Goal: Information Seeking & Learning: Check status

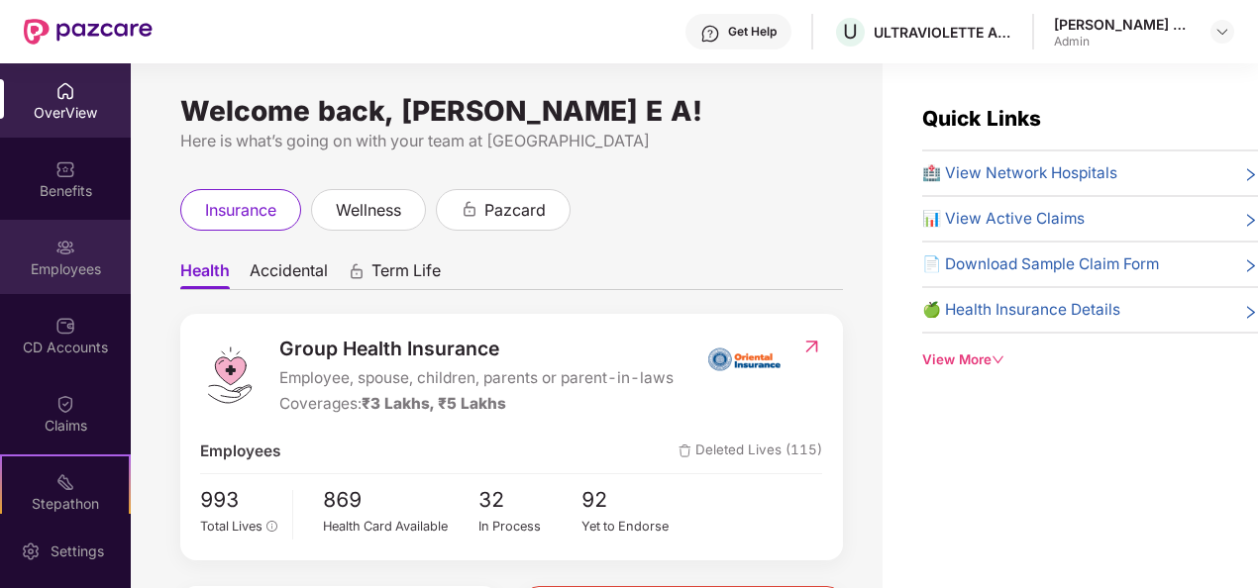
click at [38, 269] on div "Employees" at bounding box center [65, 269] width 131 height 20
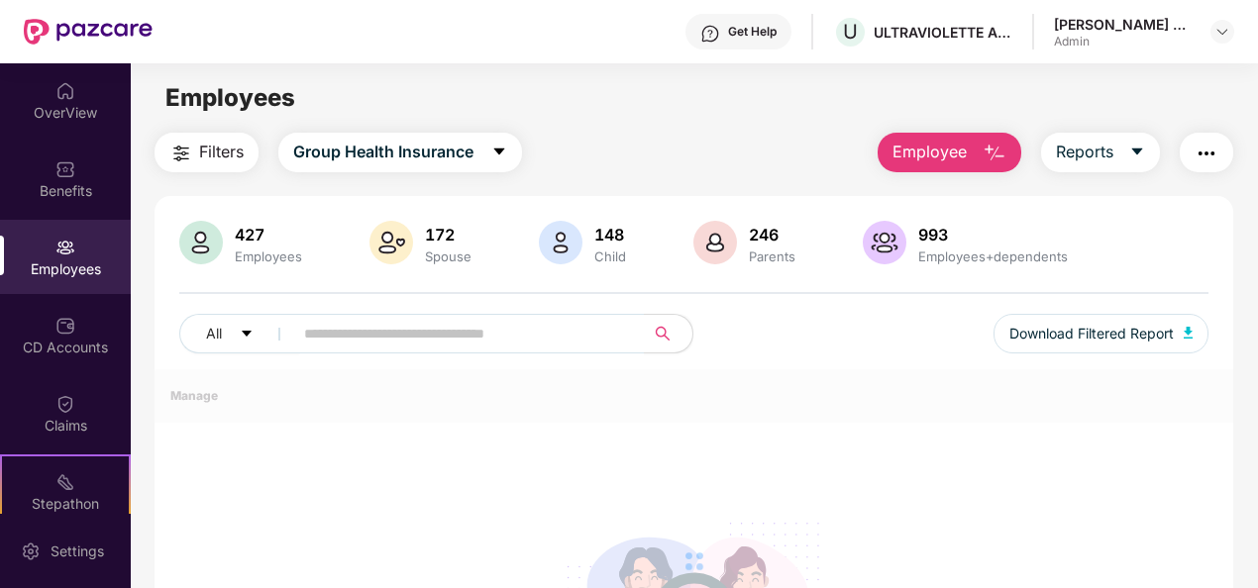
click at [1016, 144] on button "Employee" at bounding box center [949, 153] width 144 height 40
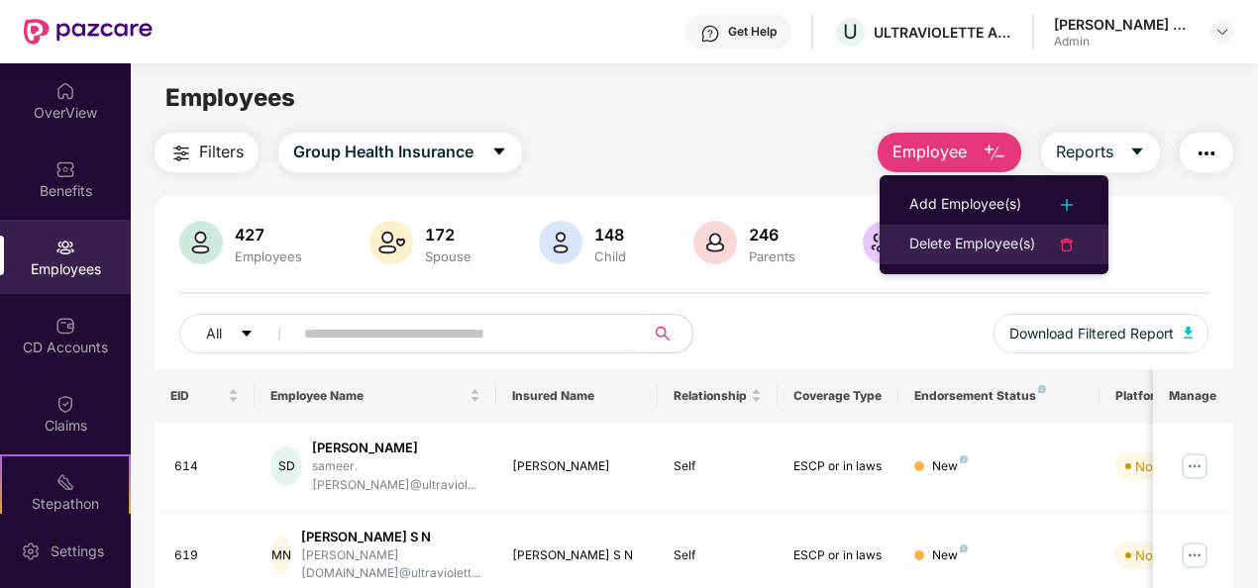
click at [968, 246] on div "Delete Employee(s)" at bounding box center [972, 245] width 126 height 24
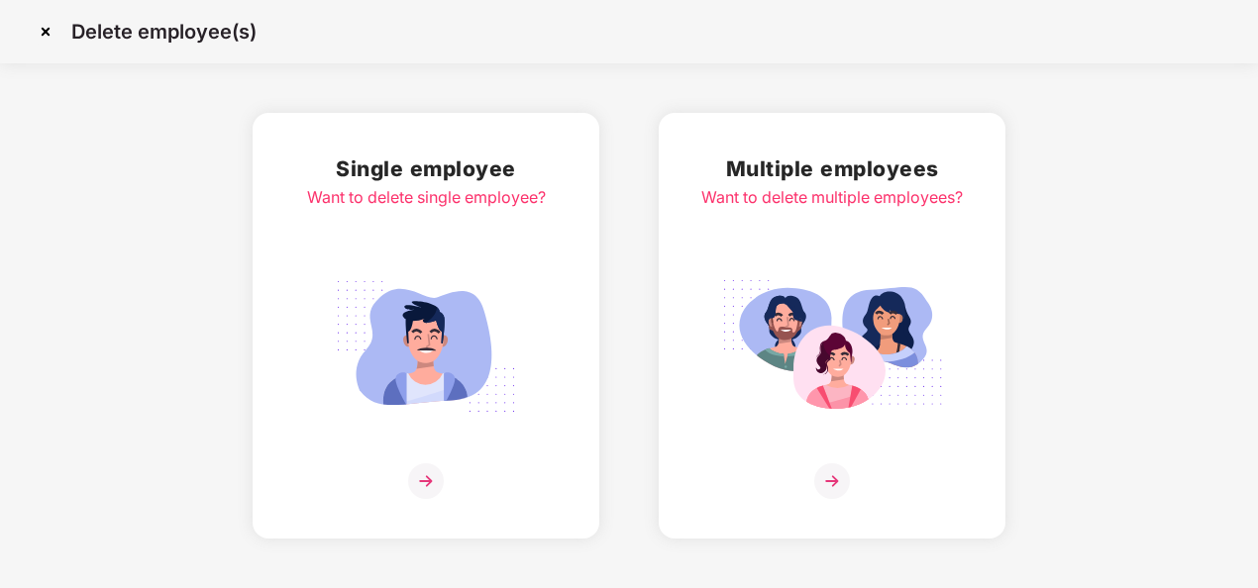
click at [830, 459] on div "Multiple employees Want to delete multiple employees?" at bounding box center [831, 326] width 261 height 347
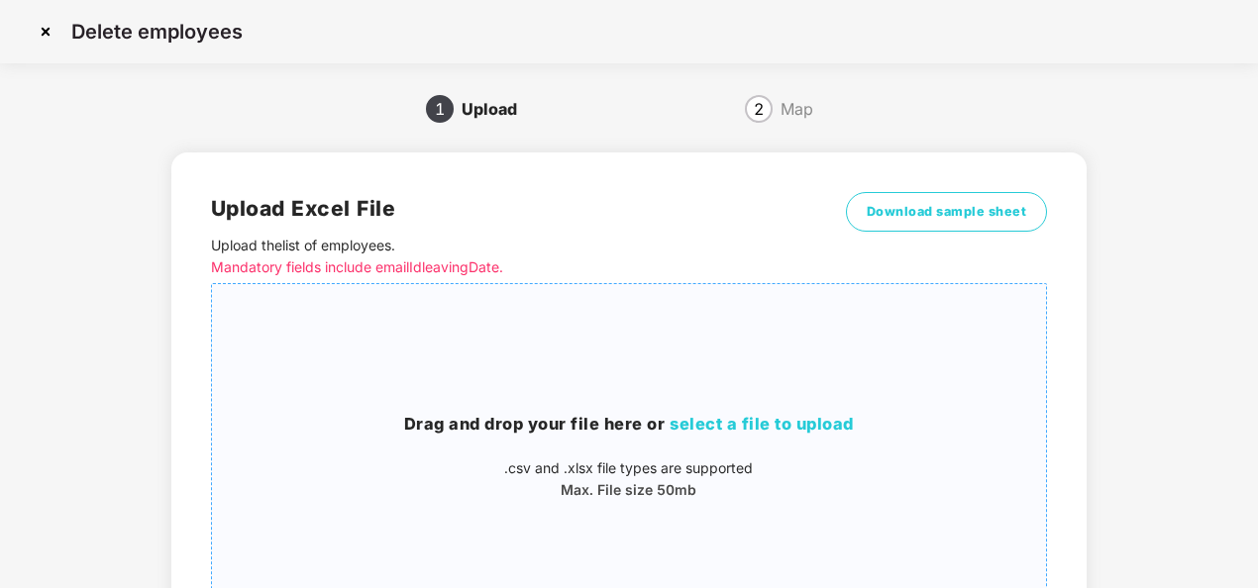
click at [741, 428] on span "select a file to upload" at bounding box center [761, 424] width 184 height 20
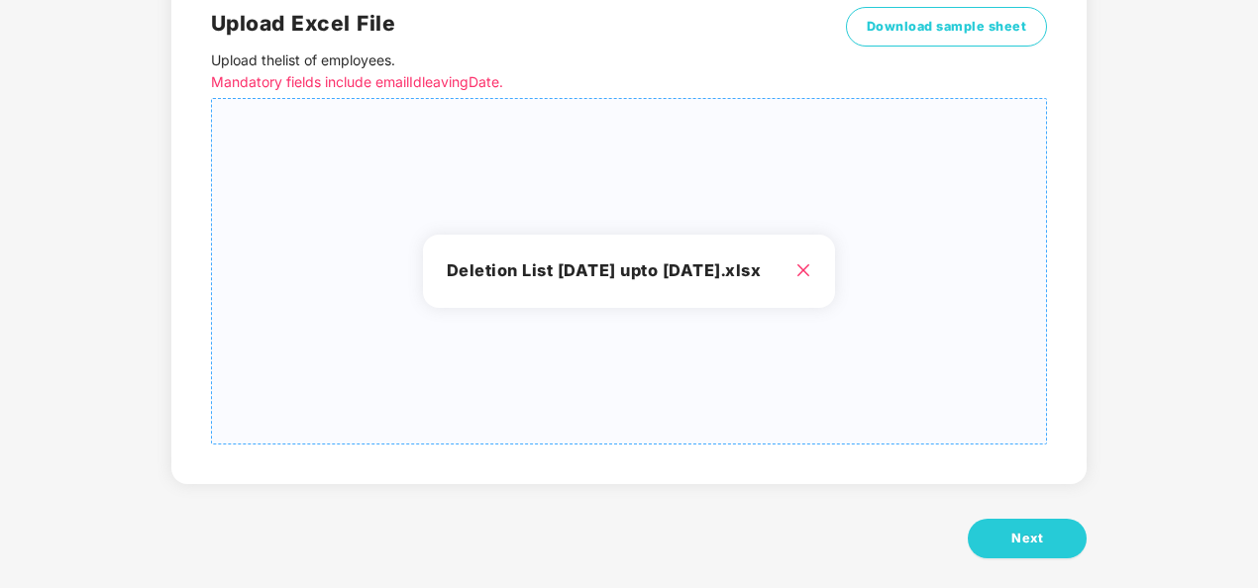
scroll to position [205, 0]
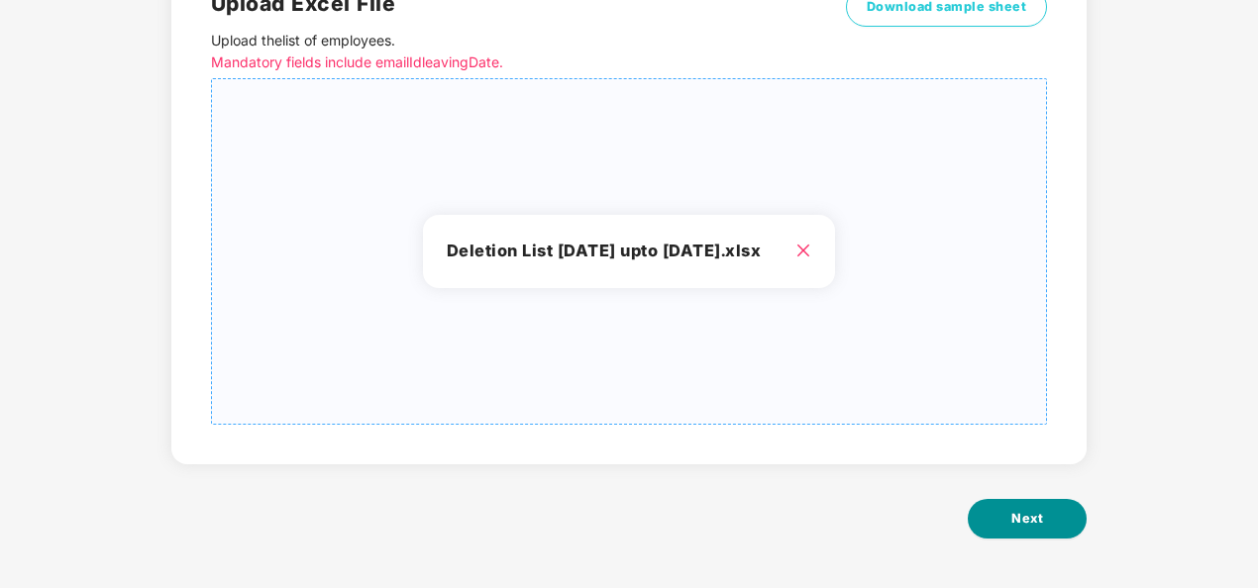
click at [1022, 501] on button "Next" at bounding box center [1026, 519] width 119 height 40
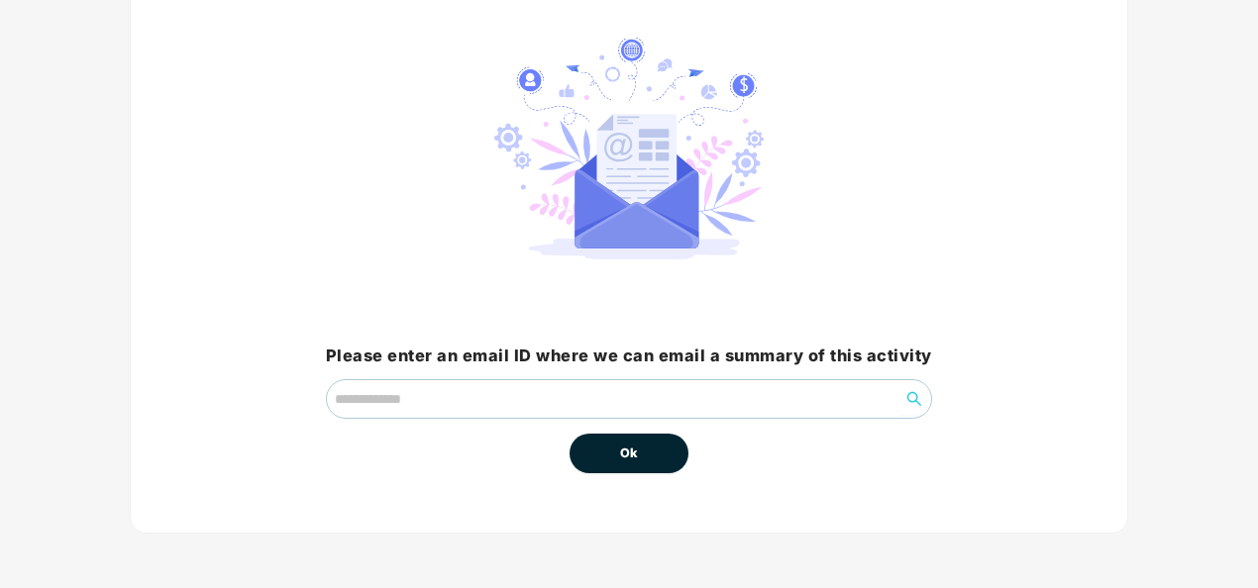
scroll to position [0, 0]
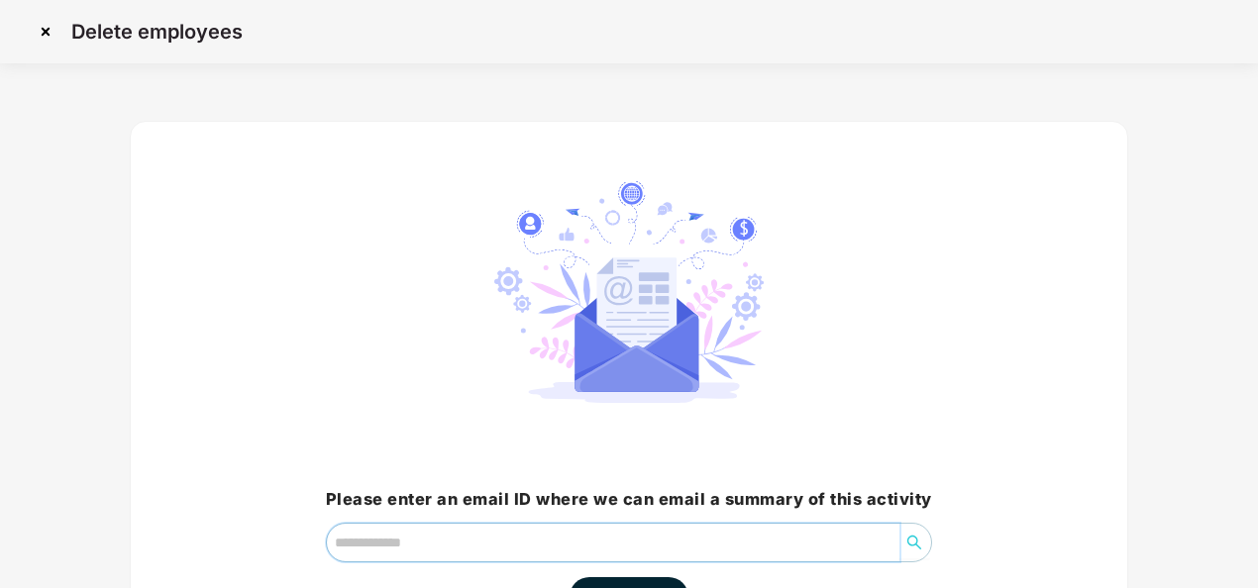
click at [859, 529] on input "email" at bounding box center [613, 543] width 572 height 38
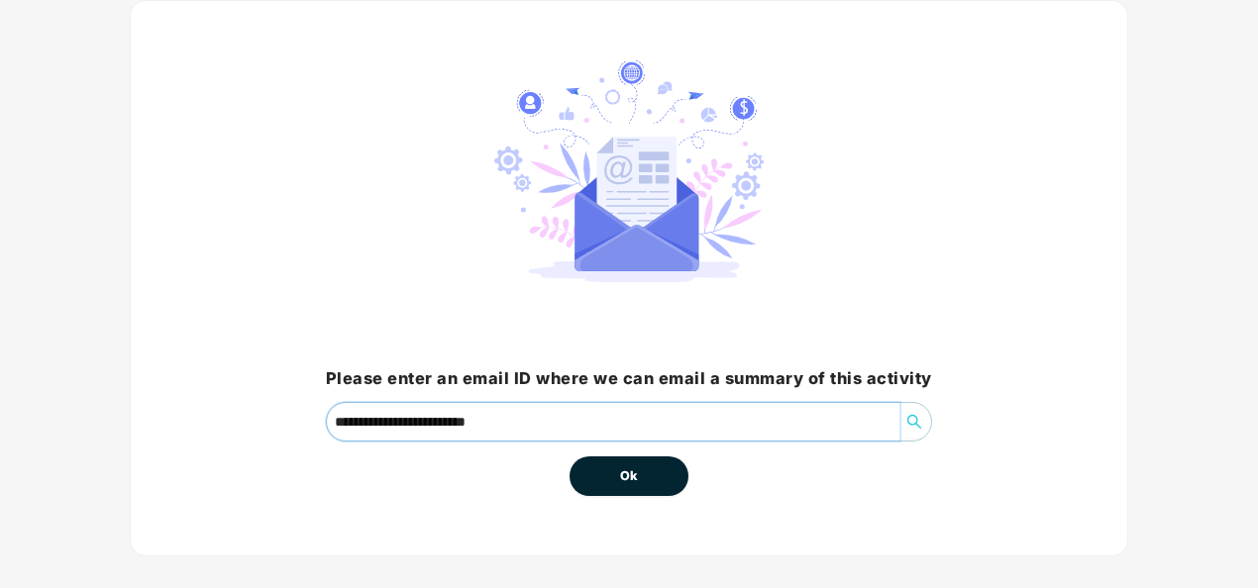
scroll to position [142, 0]
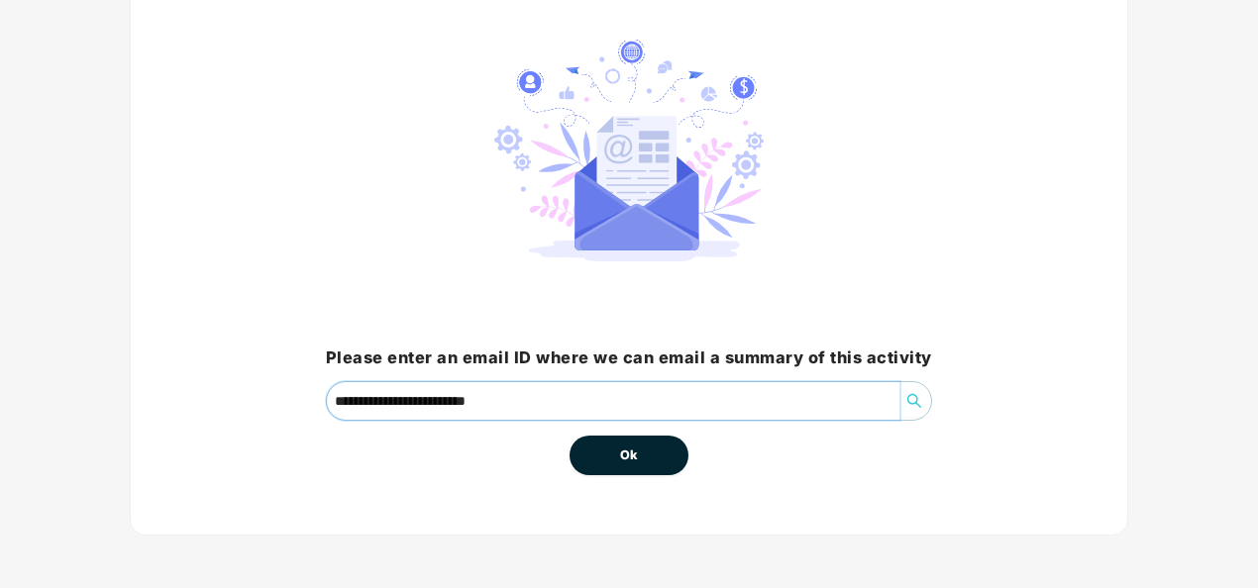
type input "**********"
click at [646, 467] on button "Ok" at bounding box center [628, 456] width 119 height 40
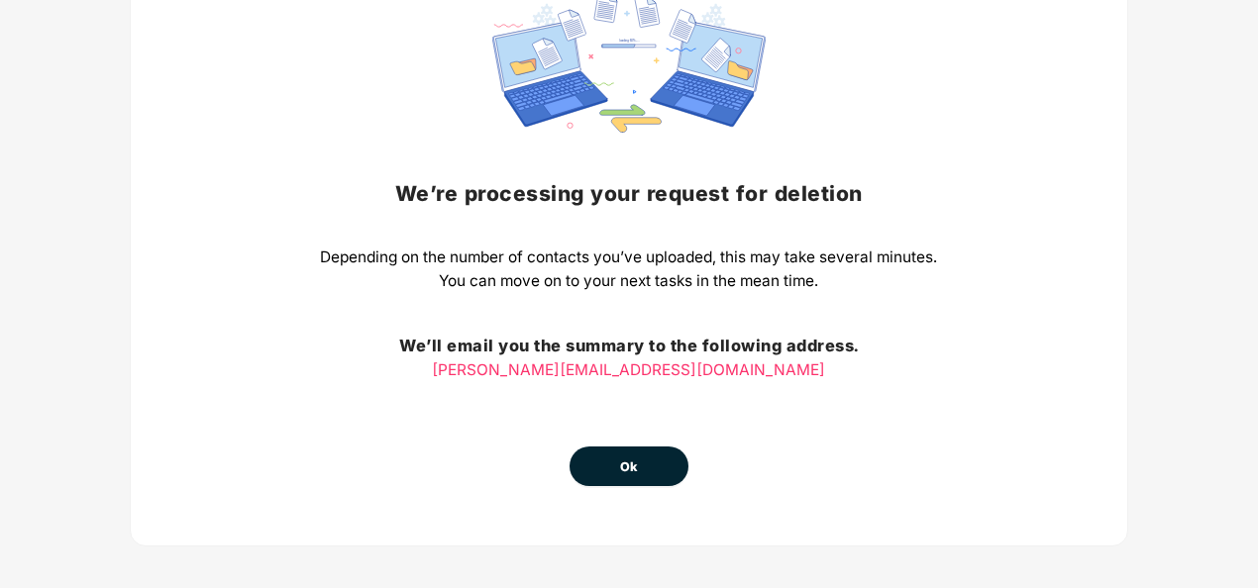
scroll to position [210, 0]
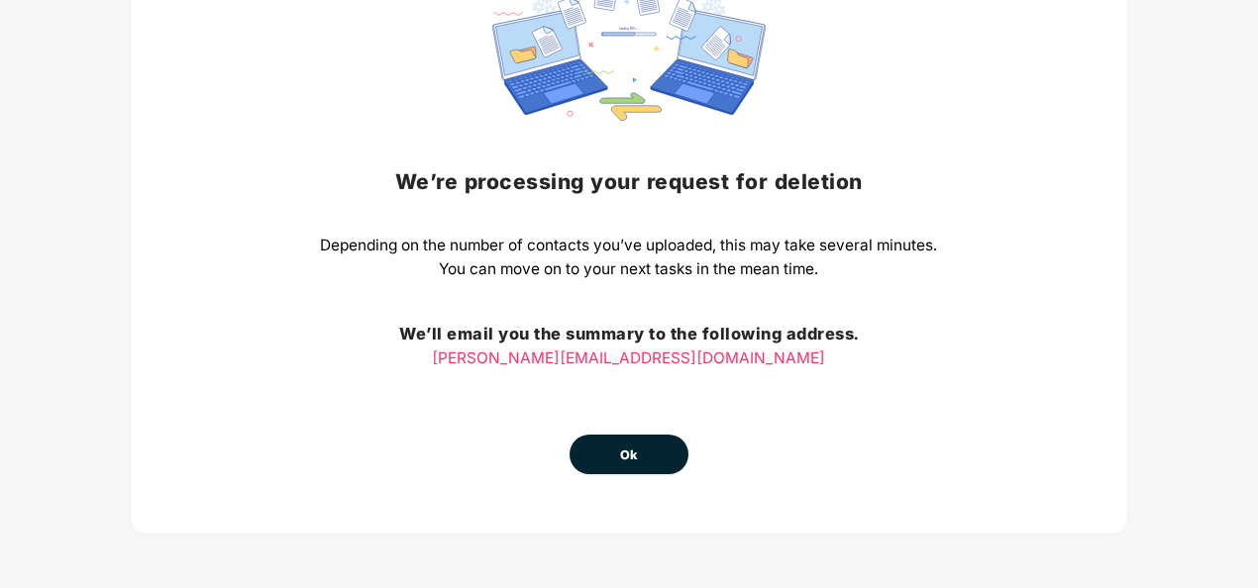
click at [646, 448] on button "Ok" at bounding box center [628, 455] width 119 height 40
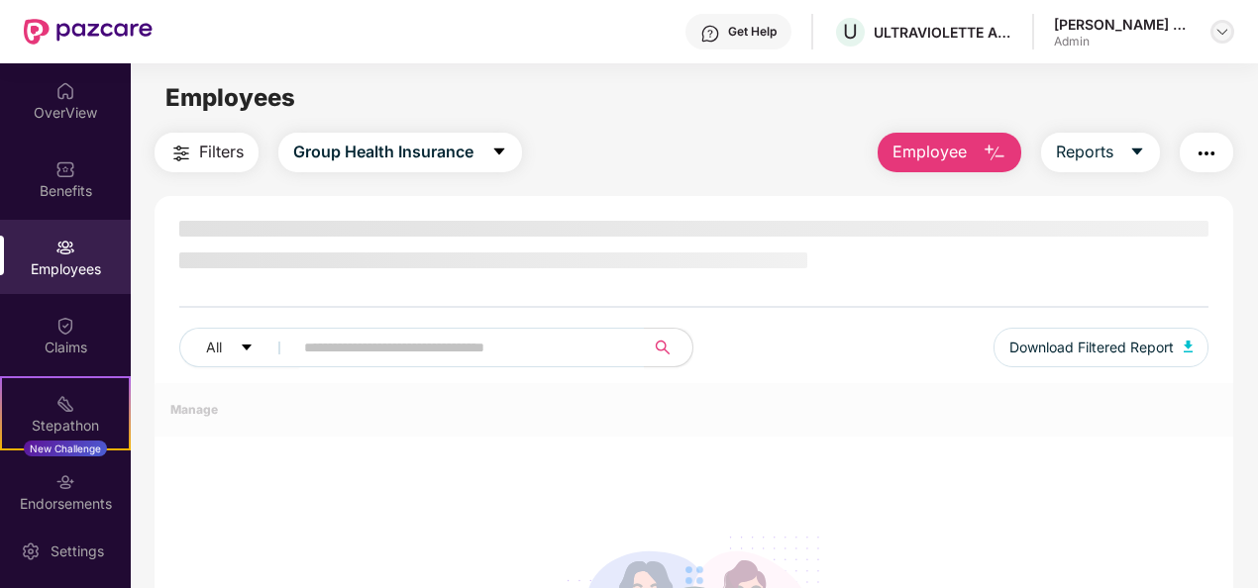
click at [1220, 33] on img at bounding box center [1222, 32] width 16 height 16
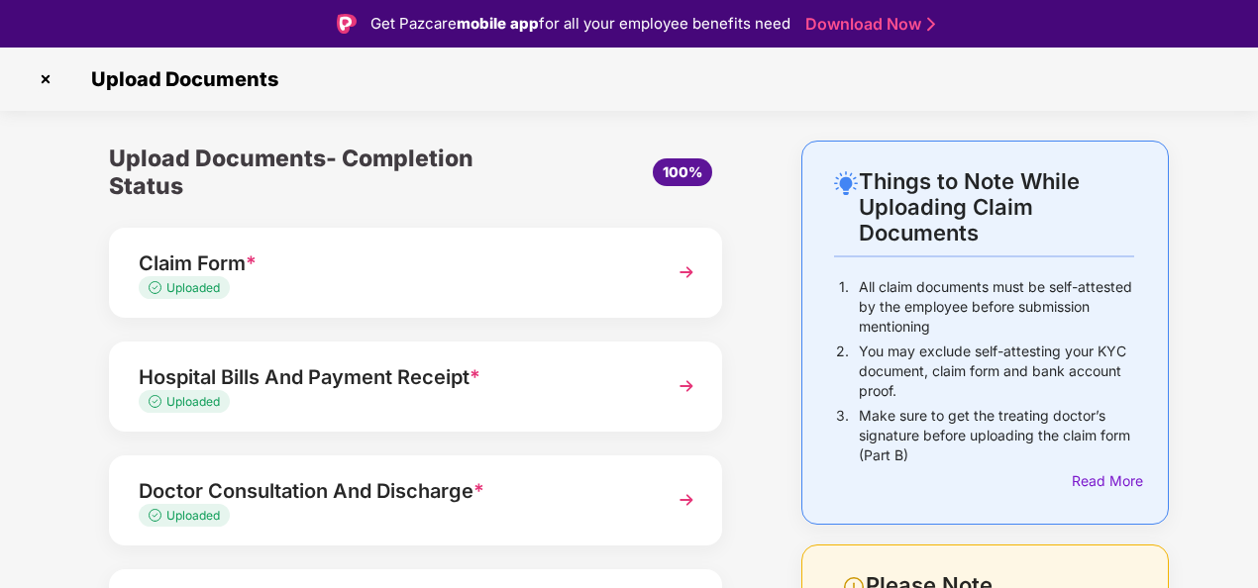
scroll to position [48, 0]
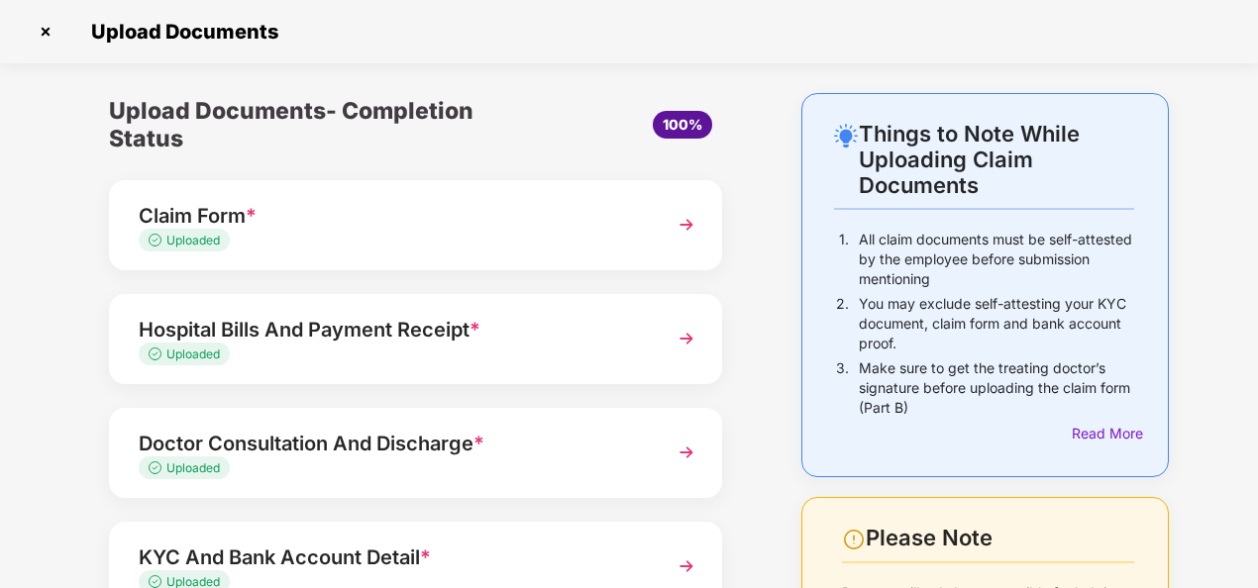
click at [766, 240] on div "Upload Documents- Completion Status 100% Claim Form * Uploaded Hospital Bills A…" at bounding box center [415, 471] width 712 height 756
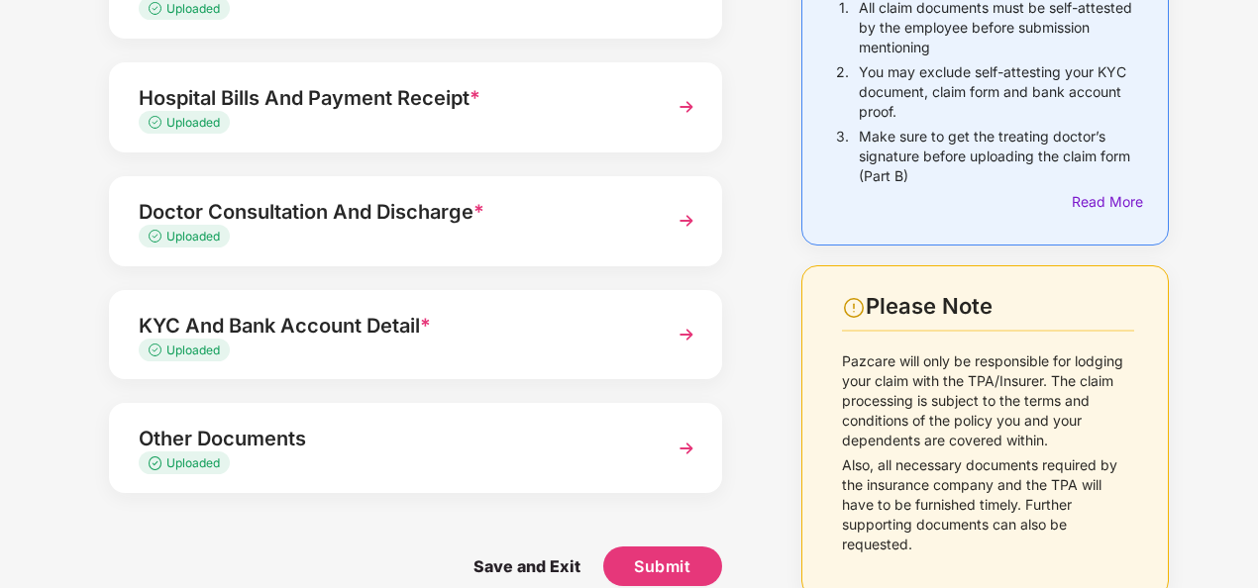
scroll to position [259, 0]
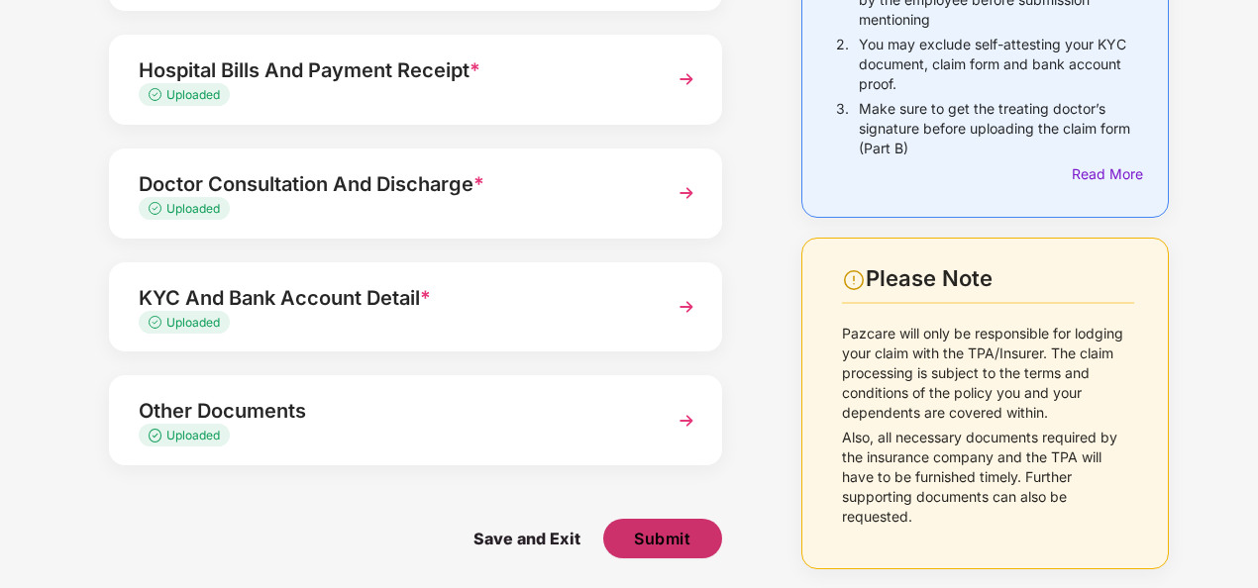
click at [630, 555] on button "Submit" at bounding box center [662, 539] width 119 height 40
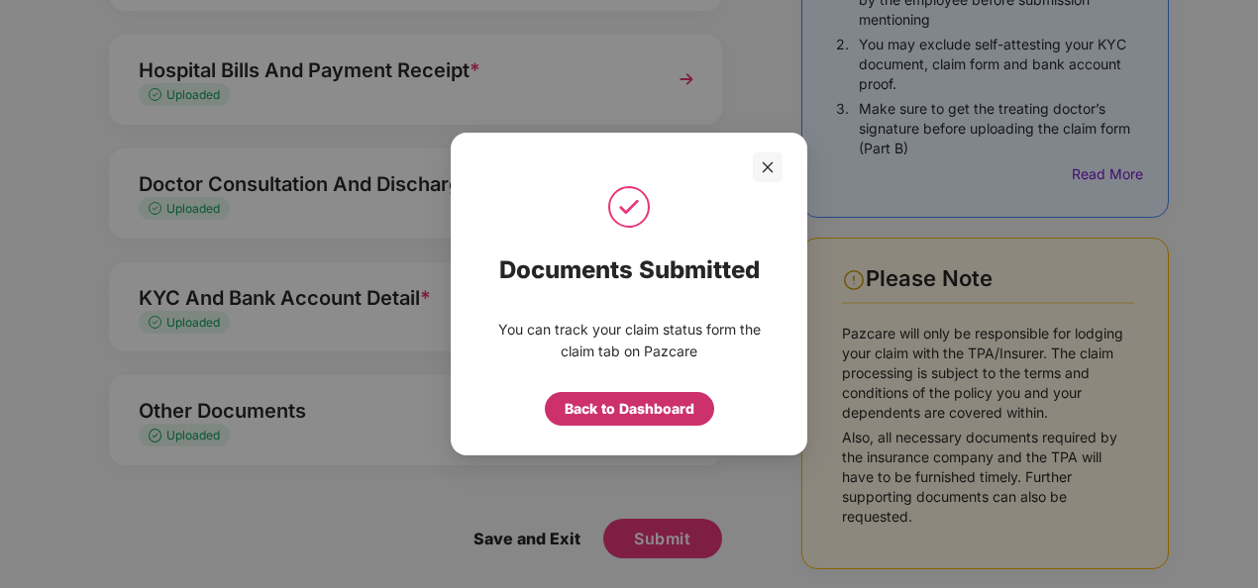
click at [660, 414] on div "Back to Dashboard" at bounding box center [629, 409] width 130 height 22
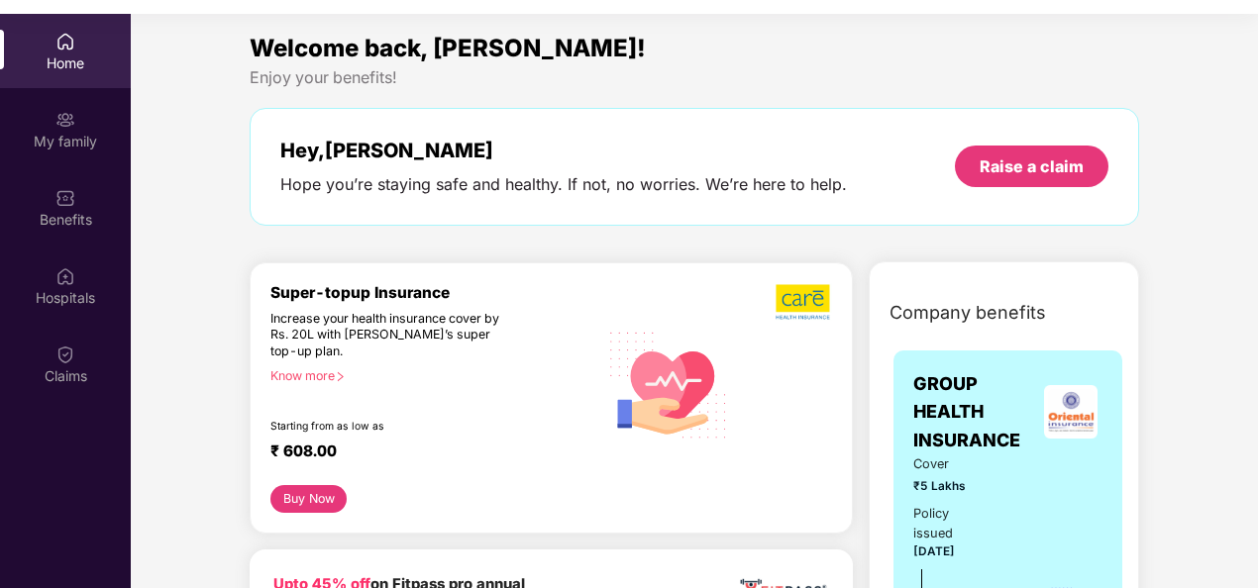
scroll to position [111, 0]
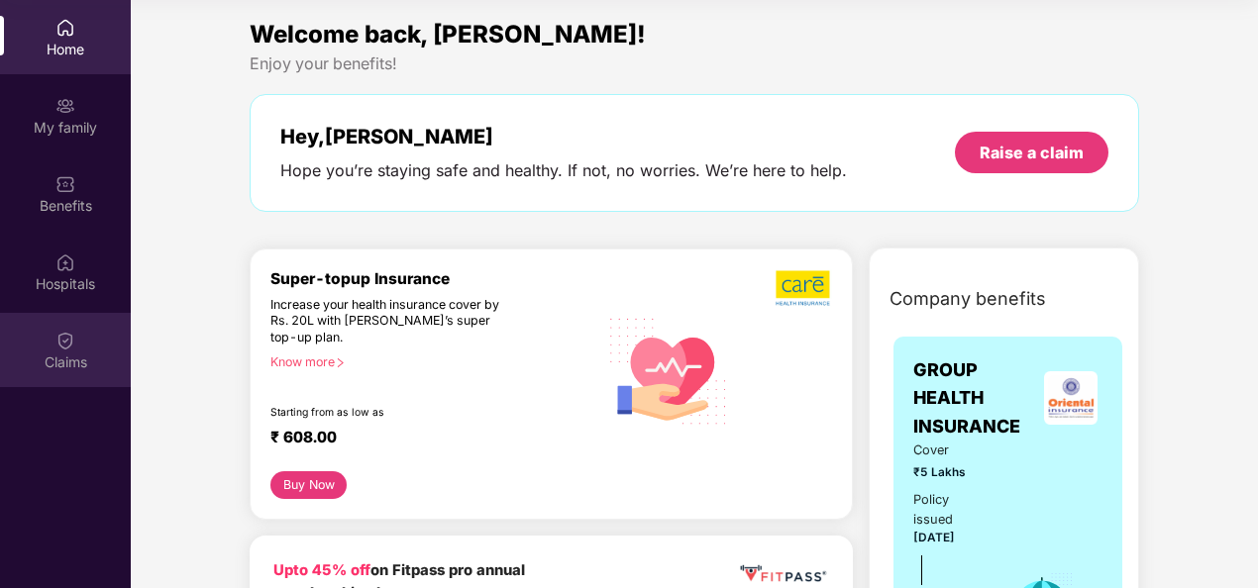
click at [80, 349] on div "Claims" at bounding box center [65, 350] width 131 height 74
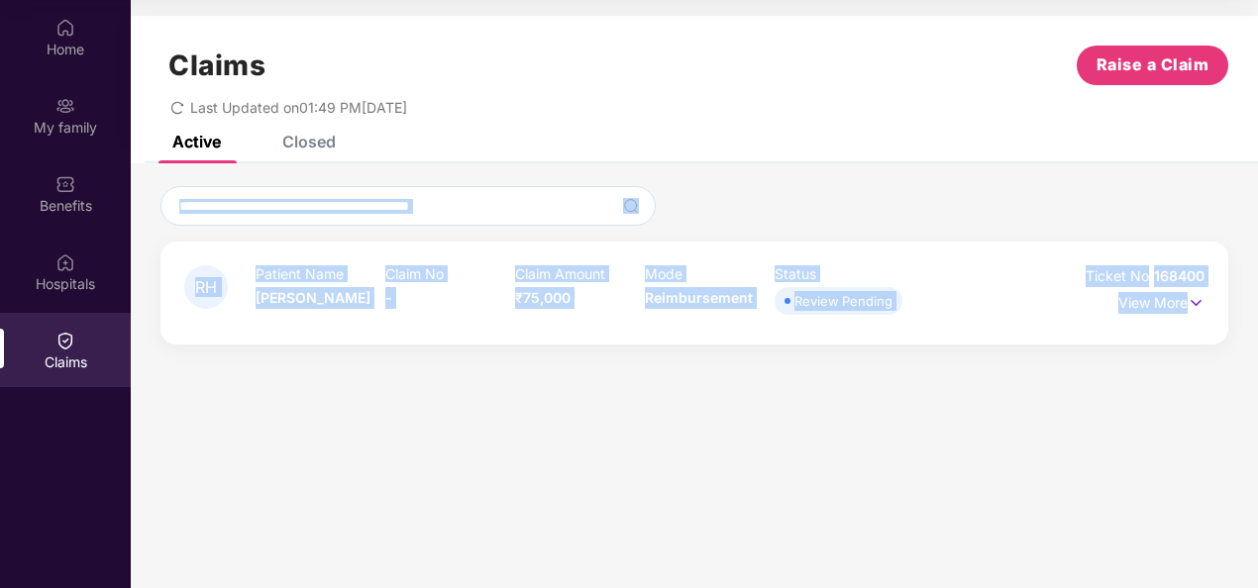
drag, startPoint x: 1257, startPoint y: 197, endPoint x: 1257, endPoint y: 303, distance: 106.0
click at [1257, 303] on div "RH Patient Name [PERSON_NAME] Claim No - Claim Amount ₹75,000 Mode Reimbursemen…" at bounding box center [694, 265] width 1127 height 158
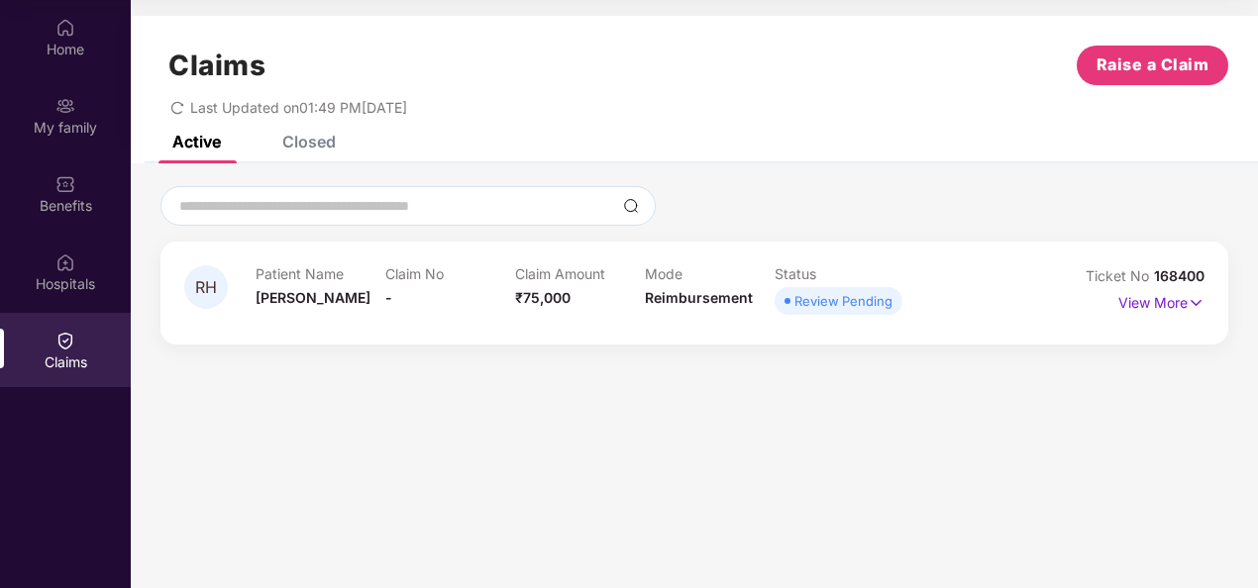
drag, startPoint x: 1257, startPoint y: 303, endPoint x: 1086, endPoint y: 377, distance: 185.8
click at [1086, 377] on section "Claims Raise a Claim Last Updated on 01:49 PM[DATE] Active Closed RH Patient Na…" at bounding box center [694, 294] width 1127 height 588
click at [1196, 308] on img at bounding box center [1195, 303] width 17 height 22
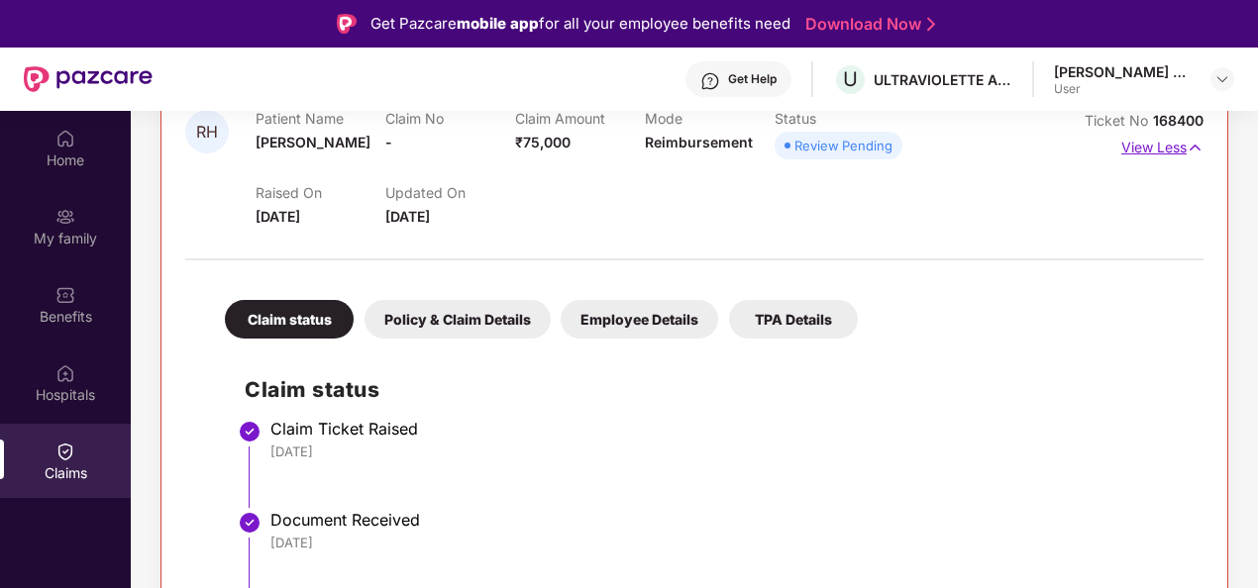
click at [1191, 153] on img at bounding box center [1194, 148] width 17 height 22
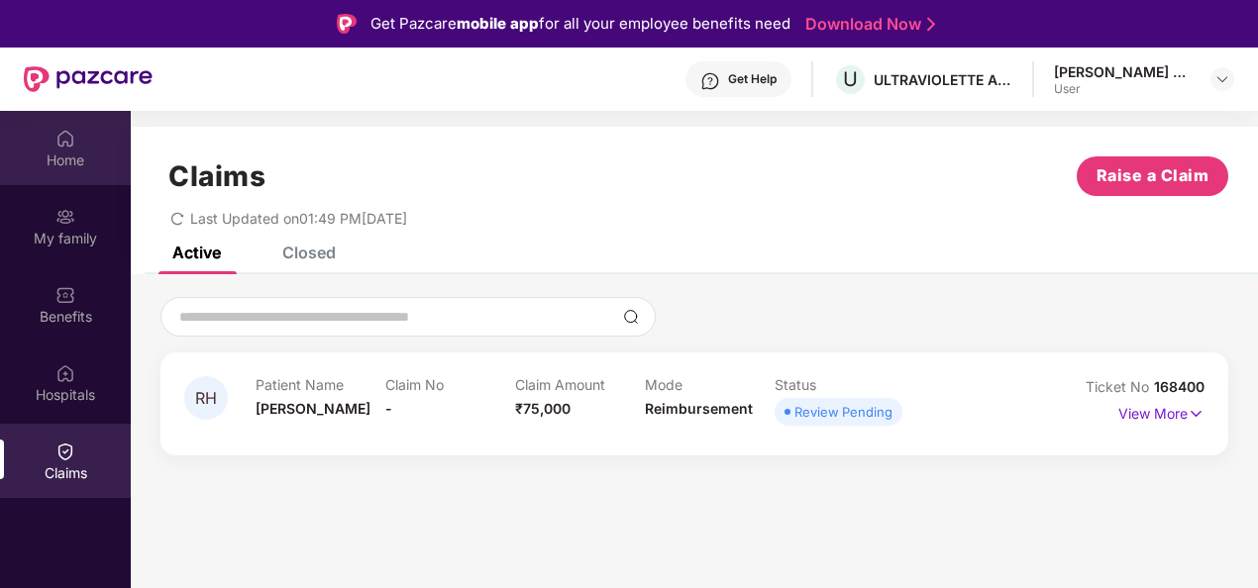
click at [56, 149] on div "Home" at bounding box center [65, 148] width 131 height 74
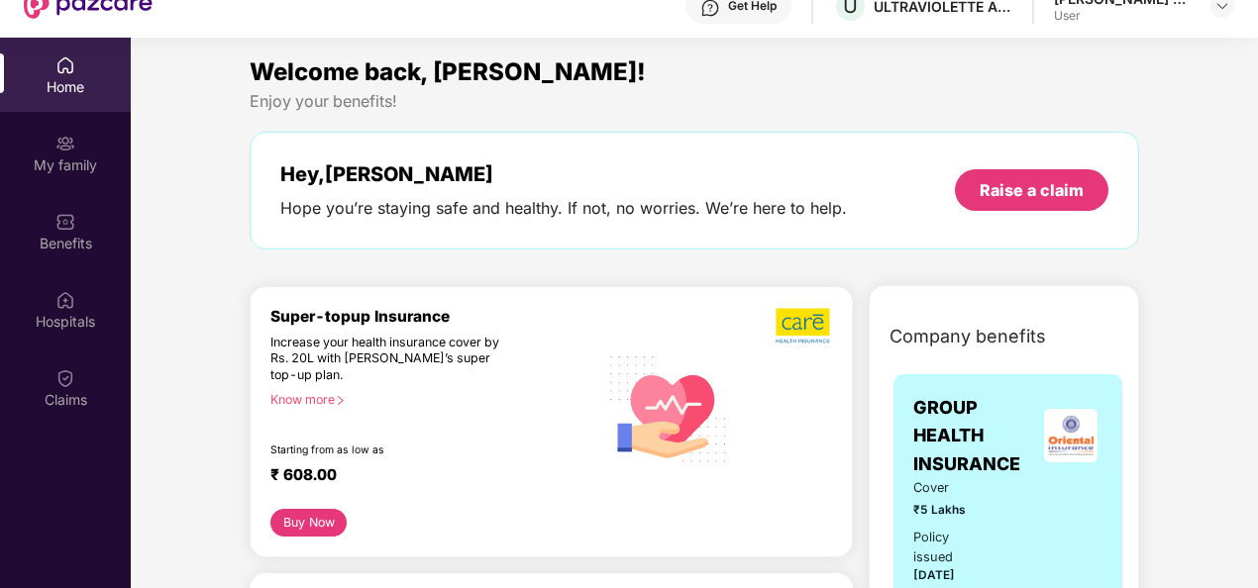
scroll to position [73, 0]
click at [40, 149] on div "My family" at bounding box center [65, 153] width 131 height 74
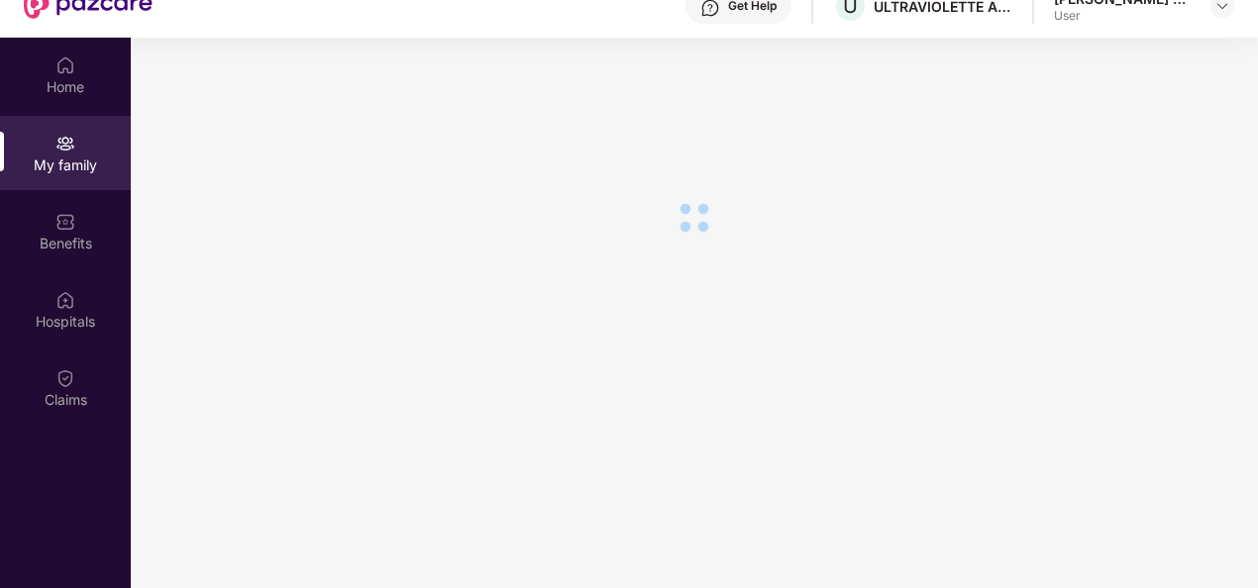
scroll to position [111, 0]
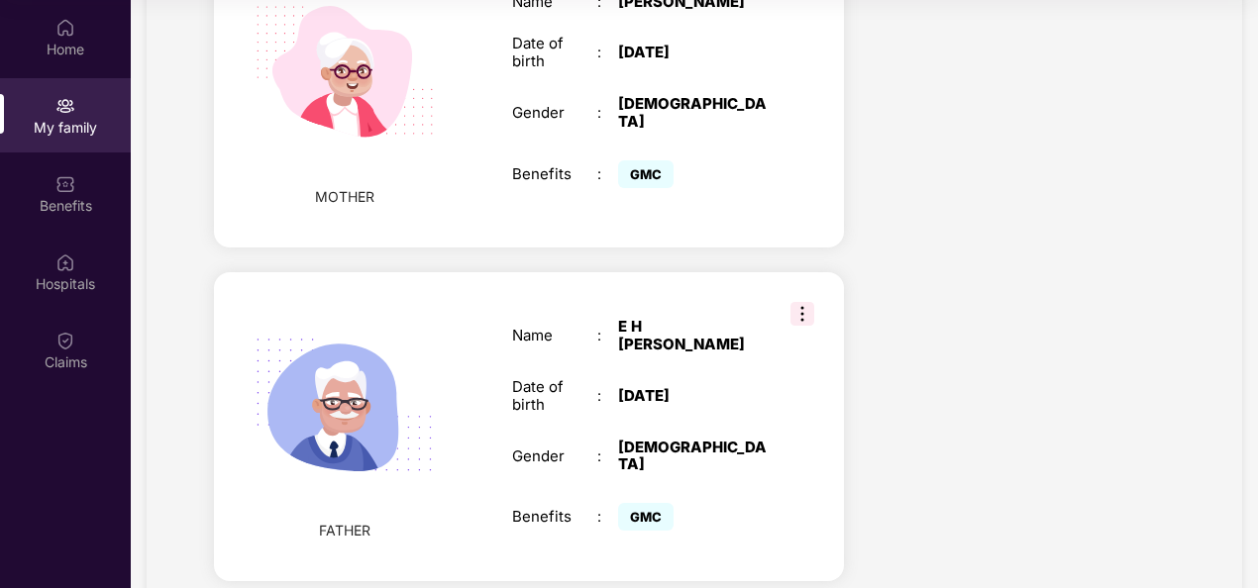
scroll to position [1593, 0]
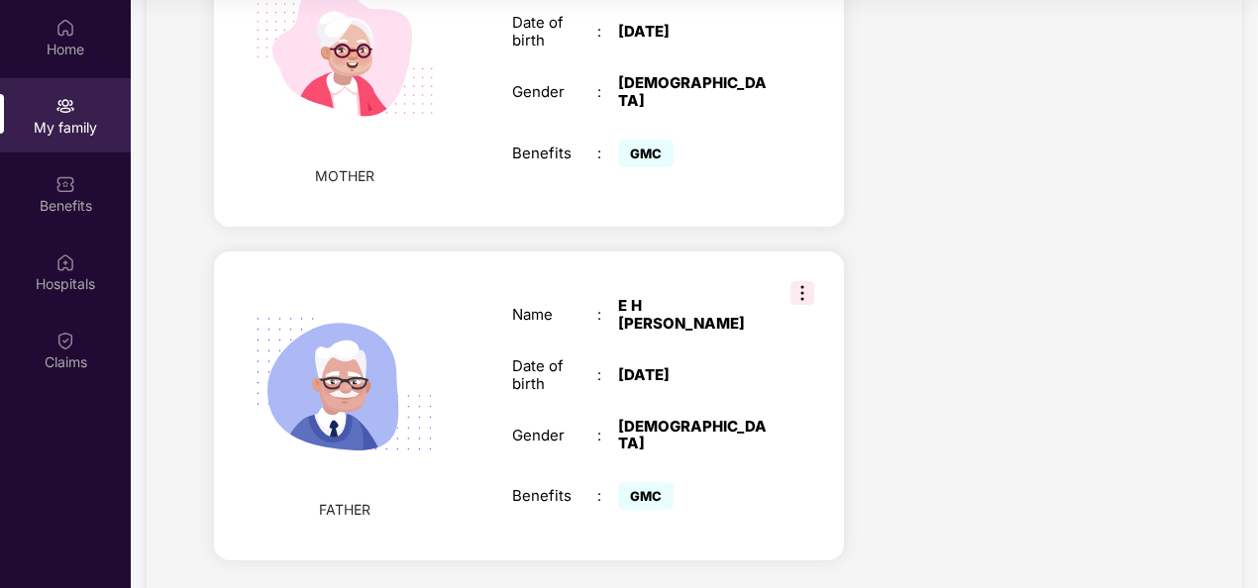
click at [797, 281] on img at bounding box center [802, 293] width 24 height 24
click at [40, 191] on div "Benefits" at bounding box center [65, 193] width 131 height 74
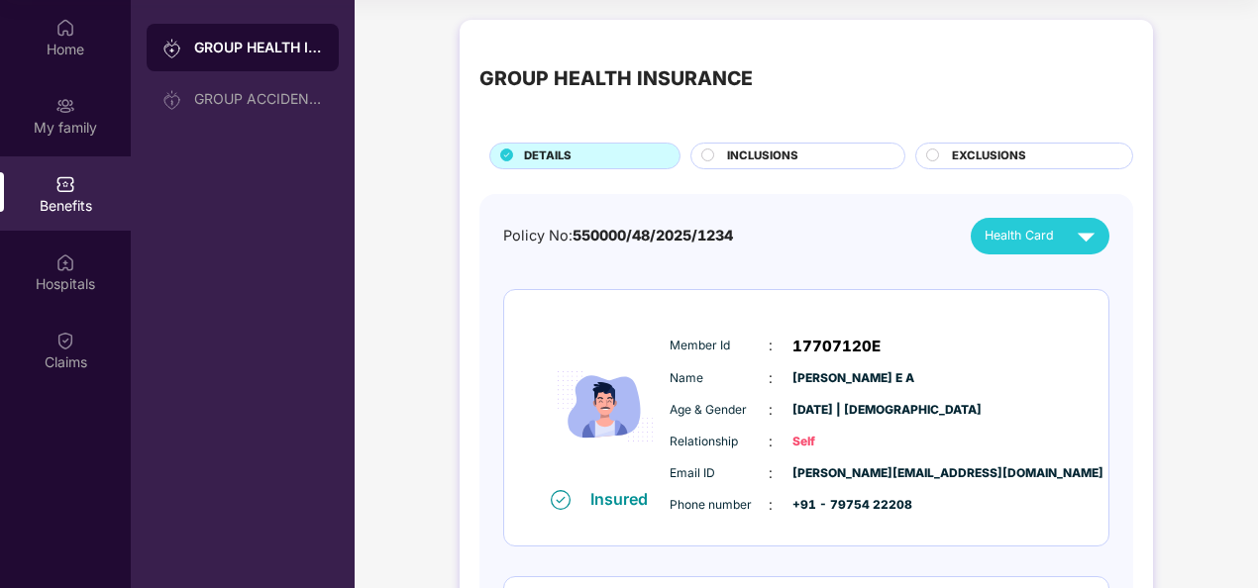
drag, startPoint x: 1253, startPoint y: 174, endPoint x: 1253, endPoint y: 236, distance: 61.4
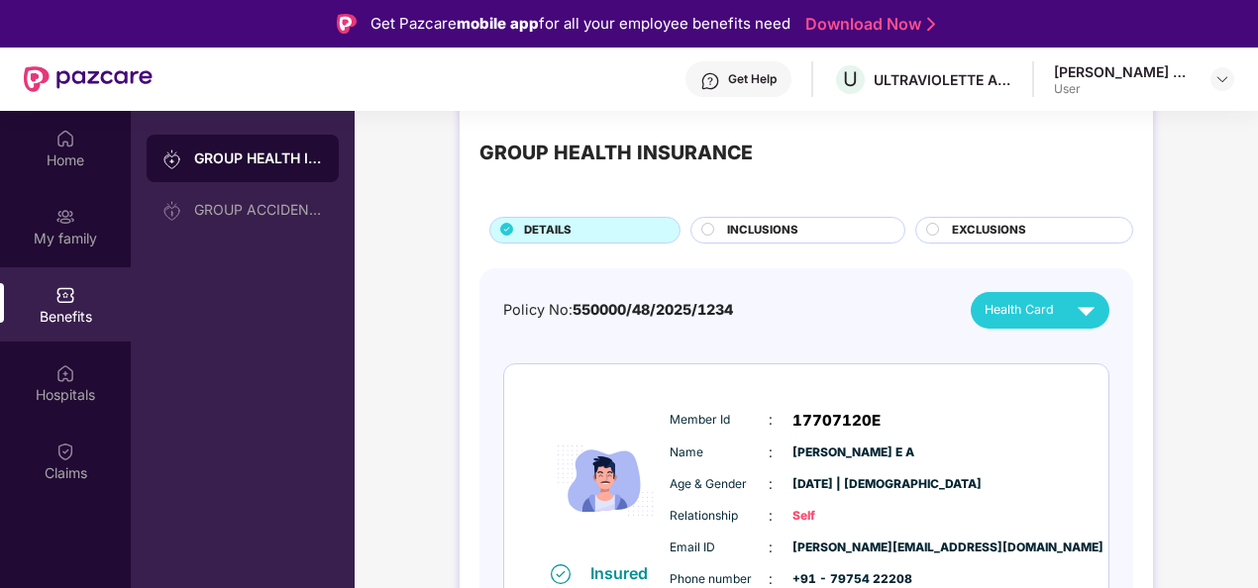
scroll to position [40, 0]
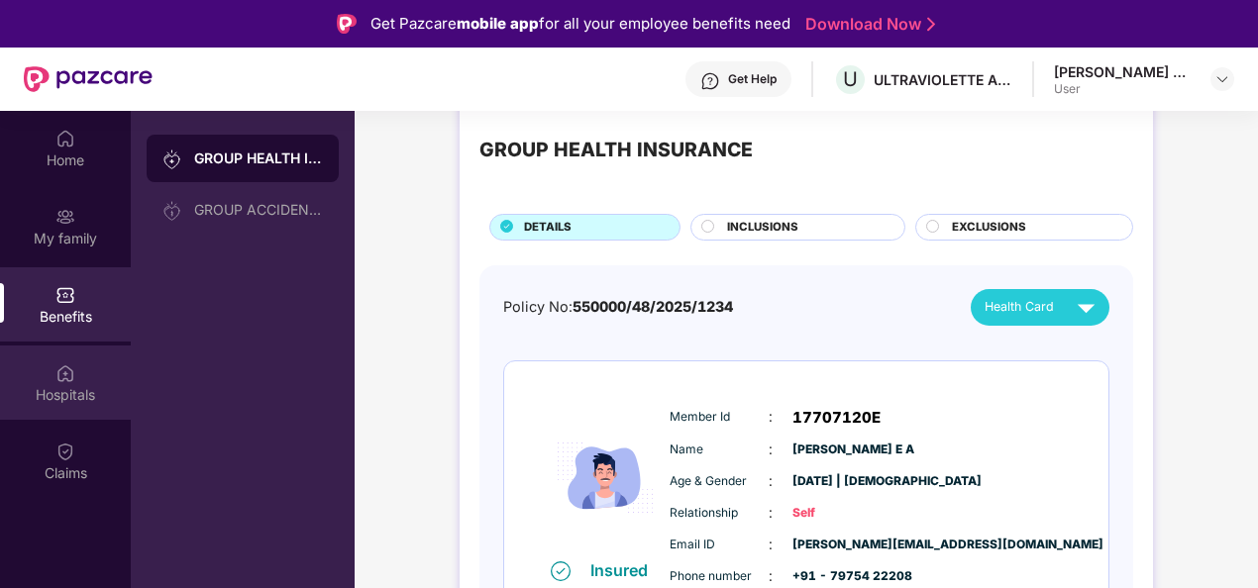
click at [71, 396] on div "Hospitals" at bounding box center [65, 395] width 131 height 20
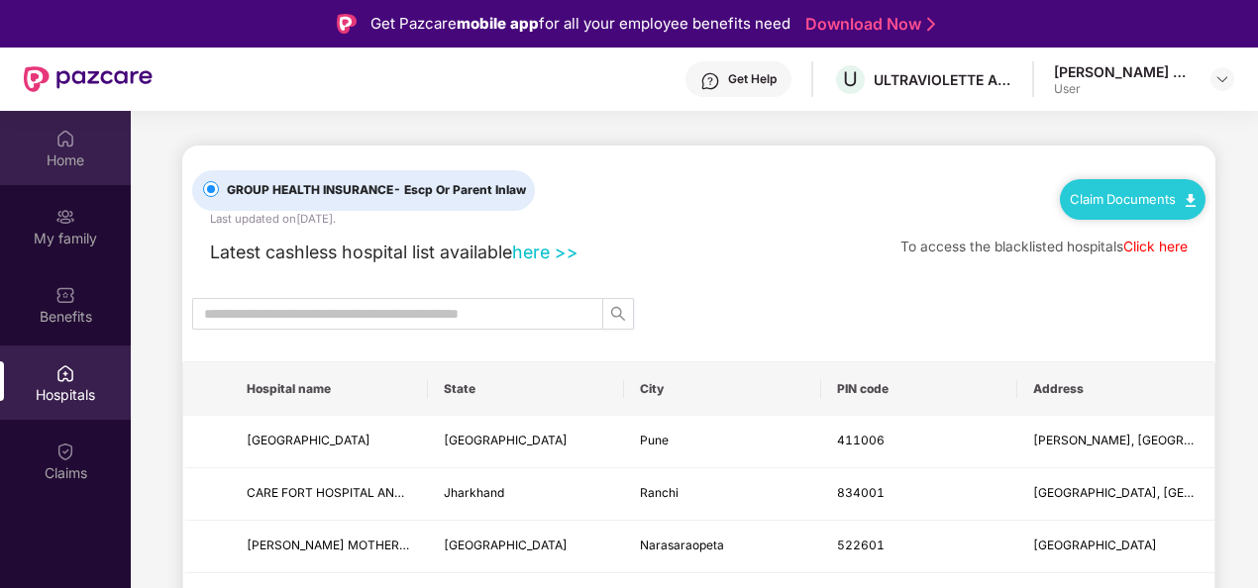
click at [54, 171] on div "Home" at bounding box center [65, 148] width 131 height 74
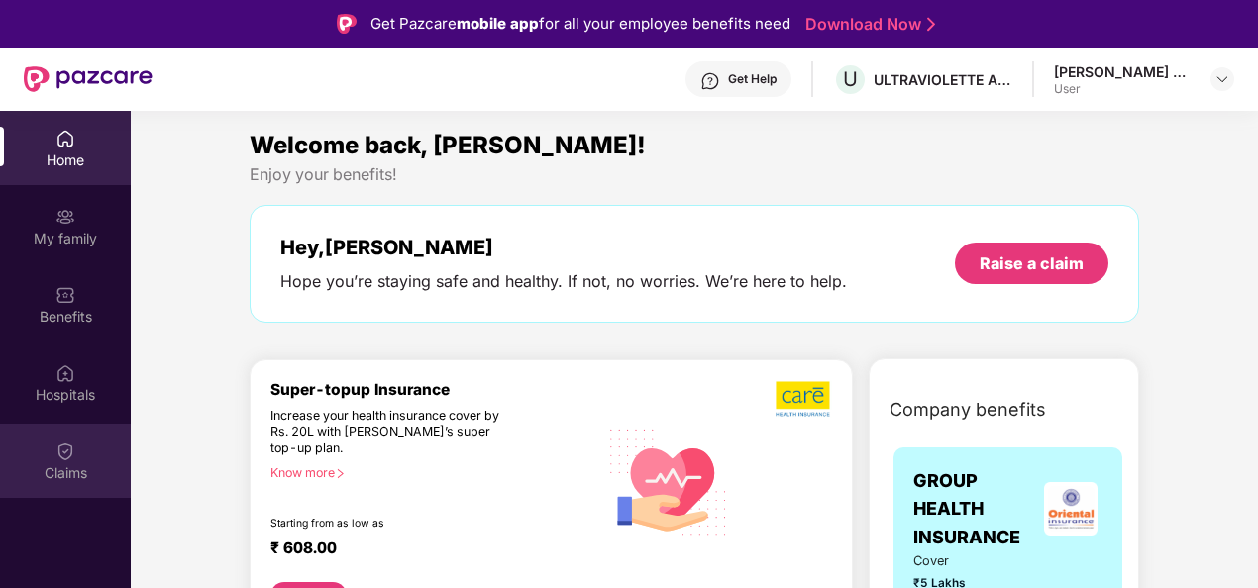
click at [85, 465] on div "Claims" at bounding box center [65, 473] width 131 height 20
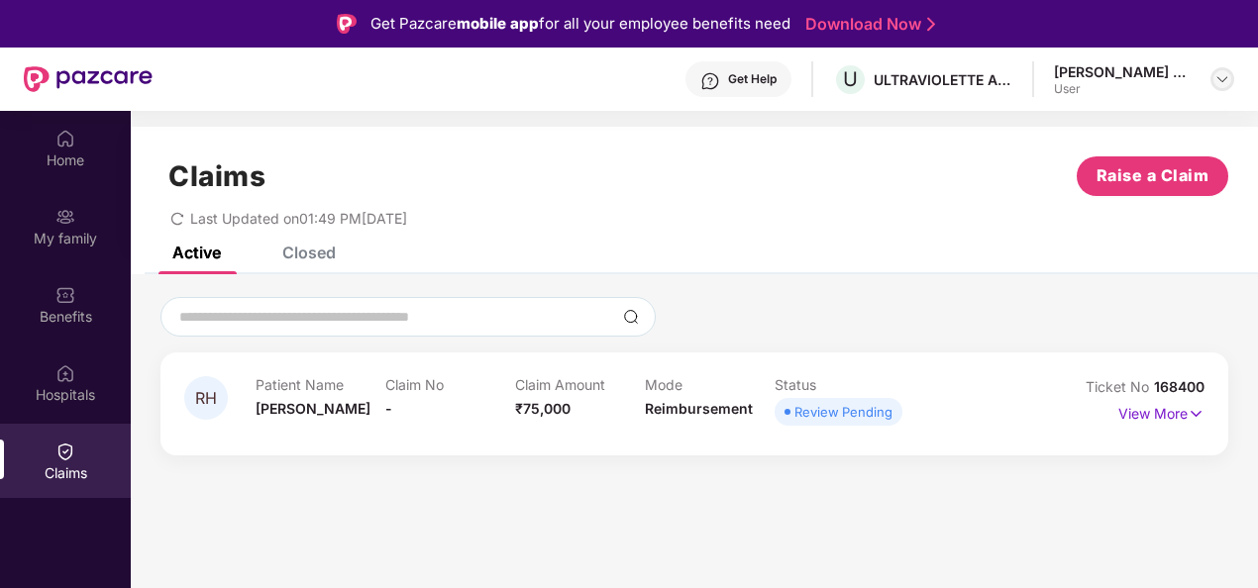
click at [1223, 75] on img at bounding box center [1222, 79] width 16 height 16
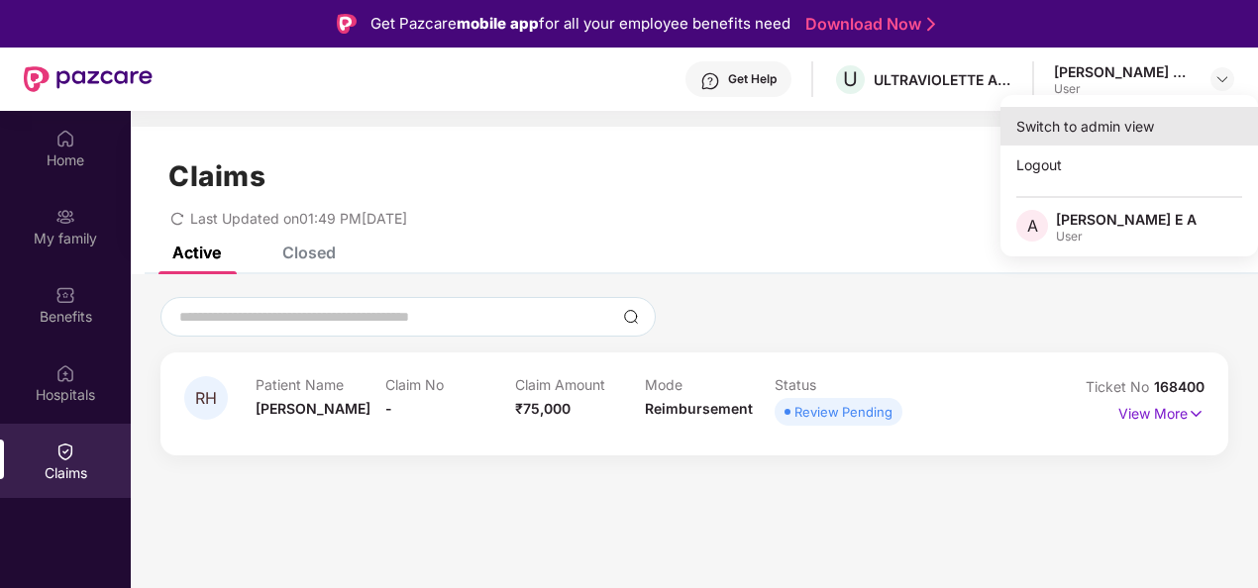
click at [1111, 135] on div "Switch to admin view" at bounding box center [1128, 126] width 257 height 39
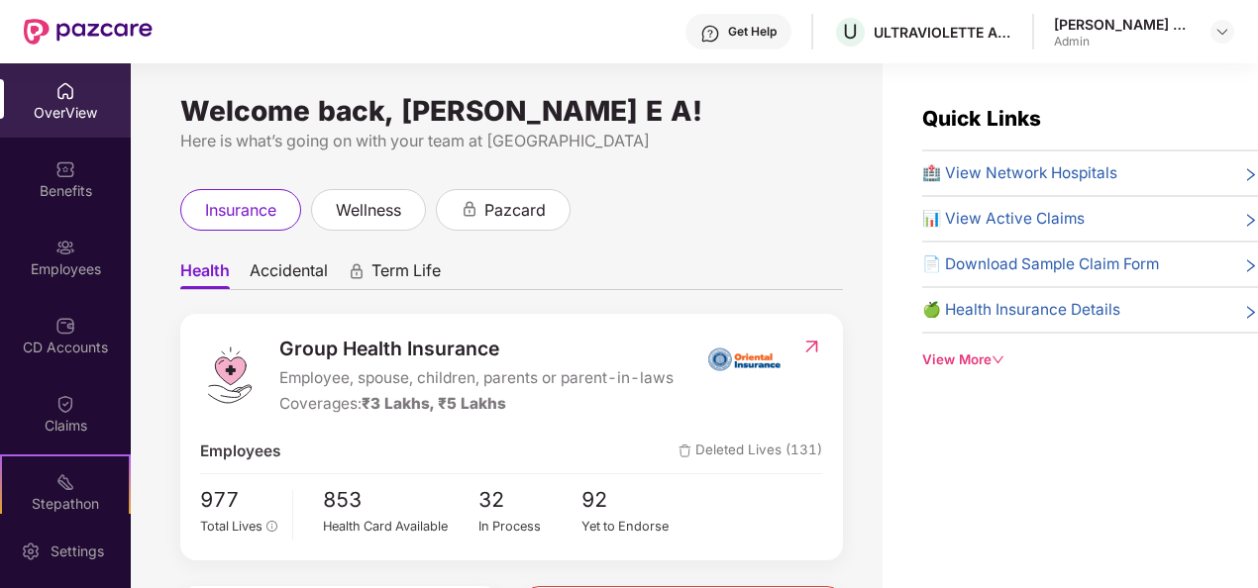
scroll to position [63, 0]
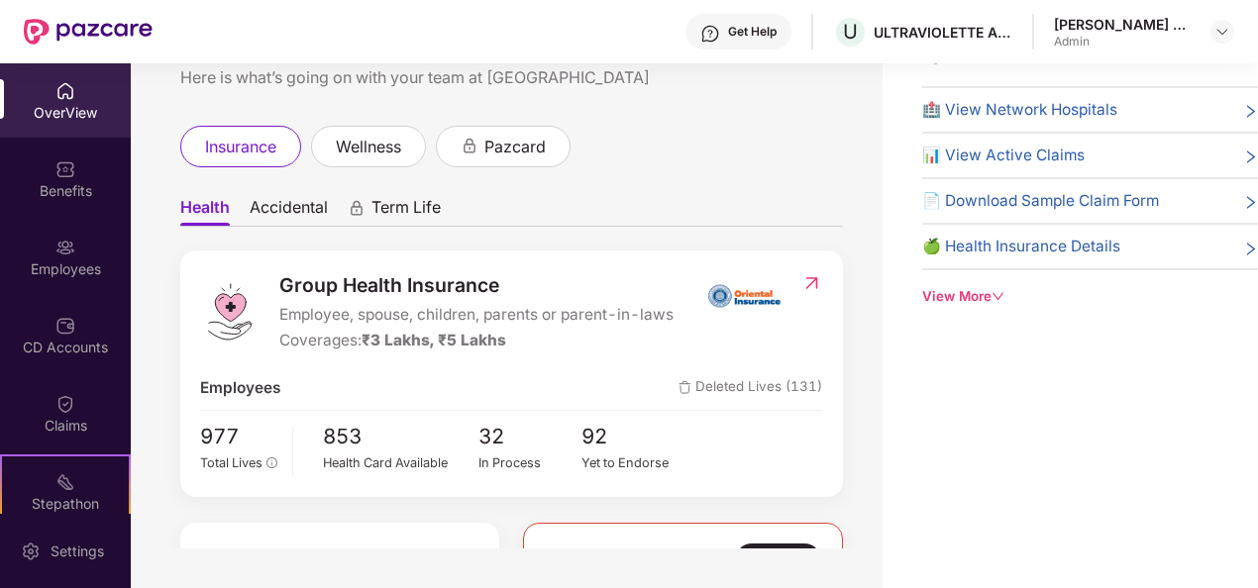
click at [852, 293] on div "Welcome back, [PERSON_NAME] E A! Here is what’s going on with your team at Pazc…" at bounding box center [507, 274] width 752 height 549
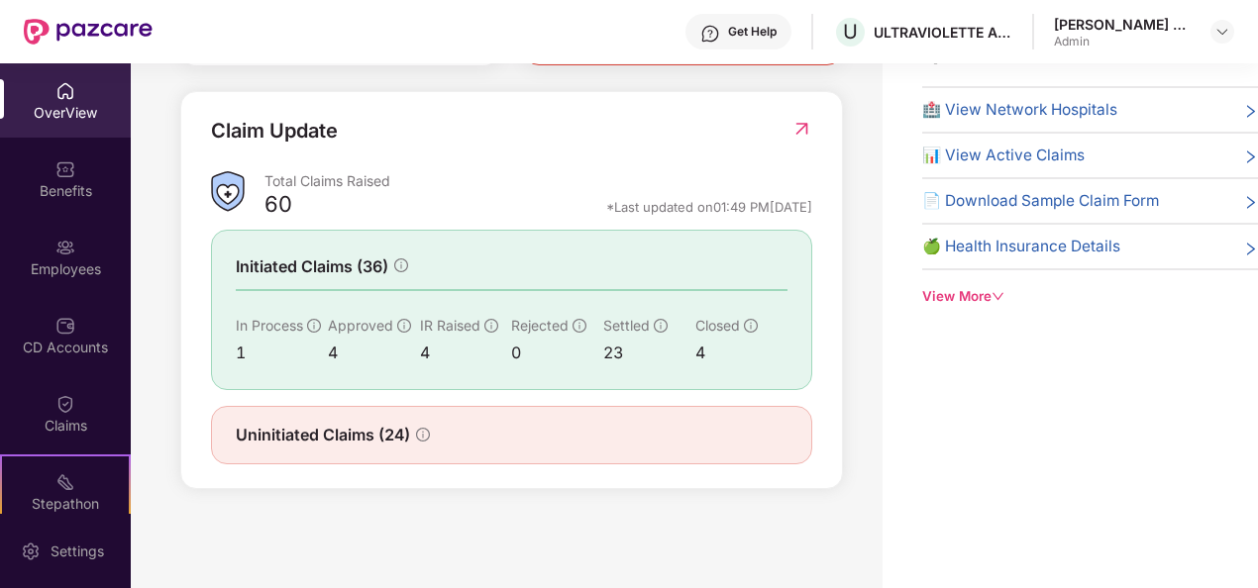
scroll to position [640, 0]
click at [425, 356] on div "4" at bounding box center [466, 353] width 92 height 25
click at [377, 370] on div "Initiated Claims (36) In Process 1 Approved 4 IR Raised 4 Rejected 0 Settled 23…" at bounding box center [511, 310] width 601 height 160
click at [381, 444] on span "Uninitiated Claims (24)" at bounding box center [323, 435] width 174 height 25
click at [426, 425] on div "Uninitiated Claims (24)" at bounding box center [333, 435] width 194 height 25
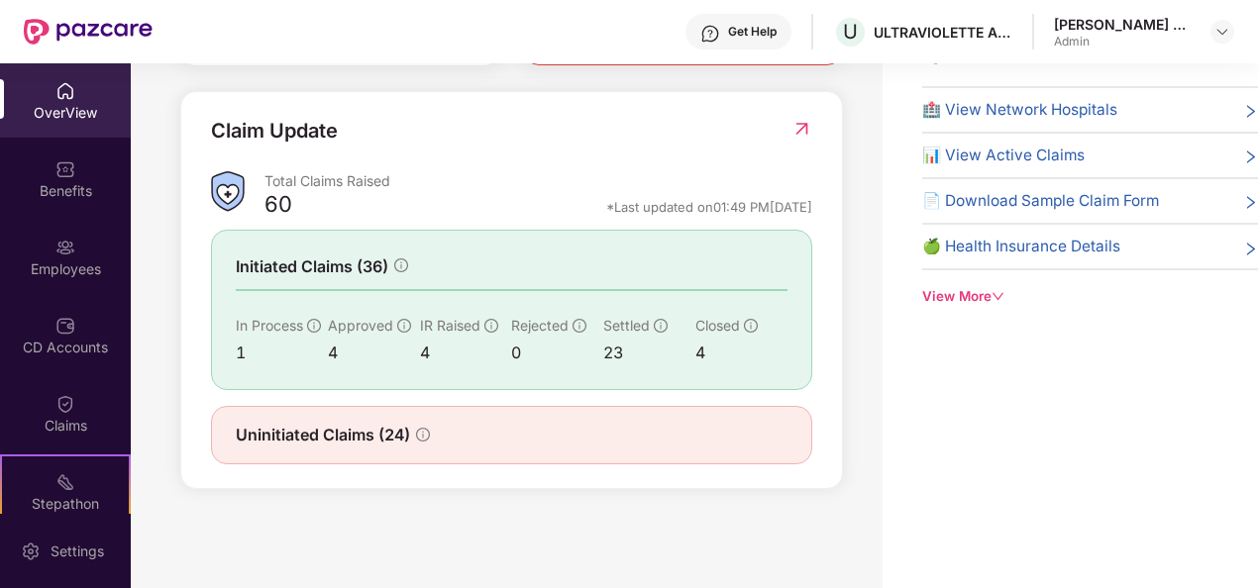
click at [422, 432] on icon "info-circle" at bounding box center [423, 435] width 14 height 14
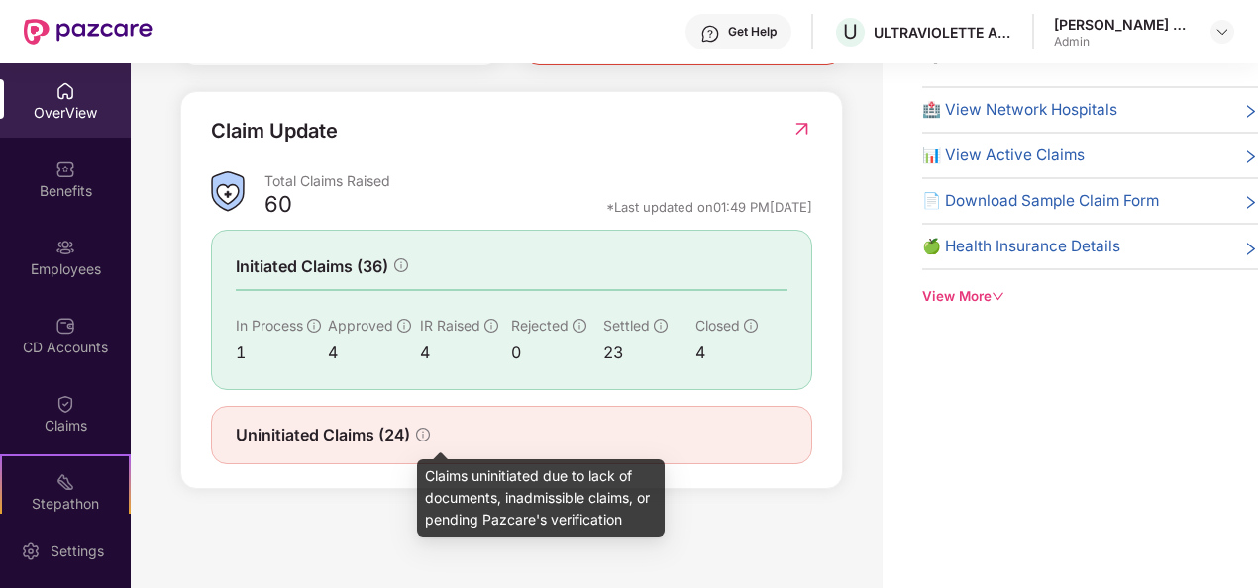
click at [422, 432] on icon "info-circle" at bounding box center [423, 435] width 14 height 14
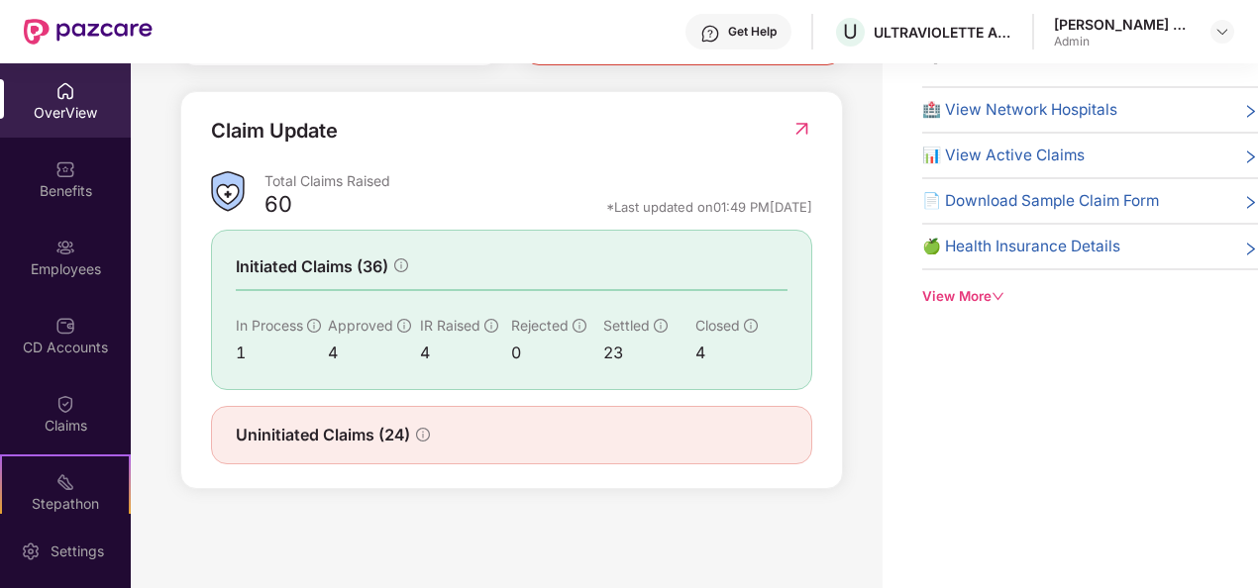
click at [289, 442] on span "Uninitiated Claims (24)" at bounding box center [323, 435] width 174 height 25
click at [239, 351] on div "1" at bounding box center [282, 353] width 92 height 25
click at [330, 352] on div "4" at bounding box center [374, 353] width 92 height 25
click at [425, 346] on div "4" at bounding box center [466, 353] width 92 height 25
click at [511, 355] on div "0" at bounding box center [557, 353] width 92 height 25
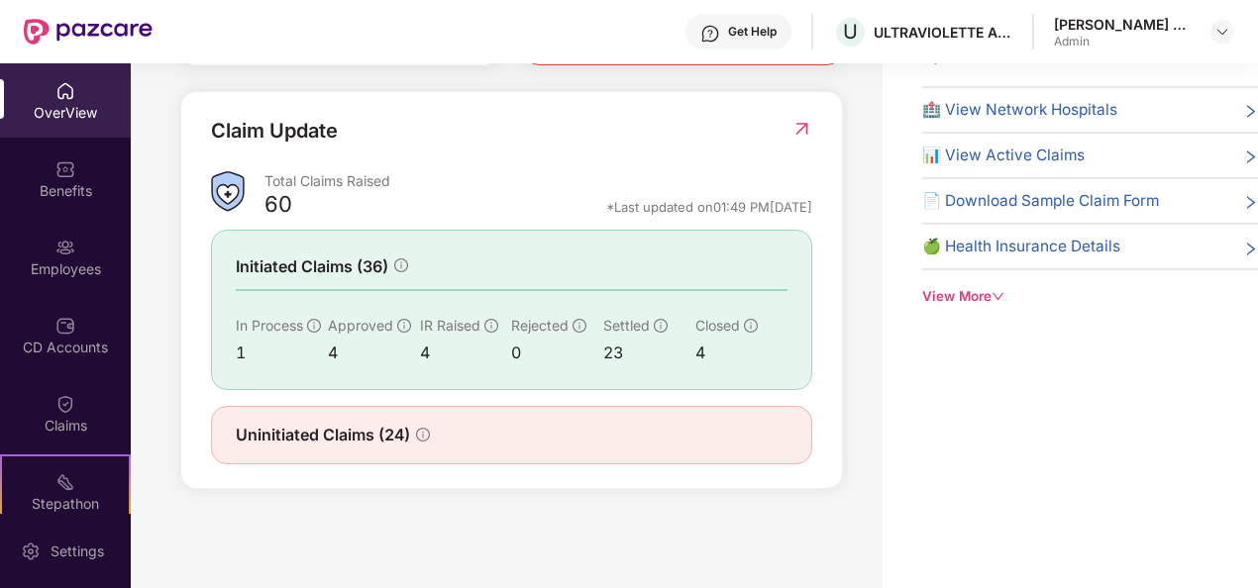
click at [614, 363] on div "23" at bounding box center [649, 353] width 92 height 25
click at [701, 360] on div "4" at bounding box center [741, 353] width 92 height 25
click at [58, 117] on div "OverView" at bounding box center [65, 113] width 131 height 20
click at [64, 170] on img at bounding box center [65, 169] width 20 height 20
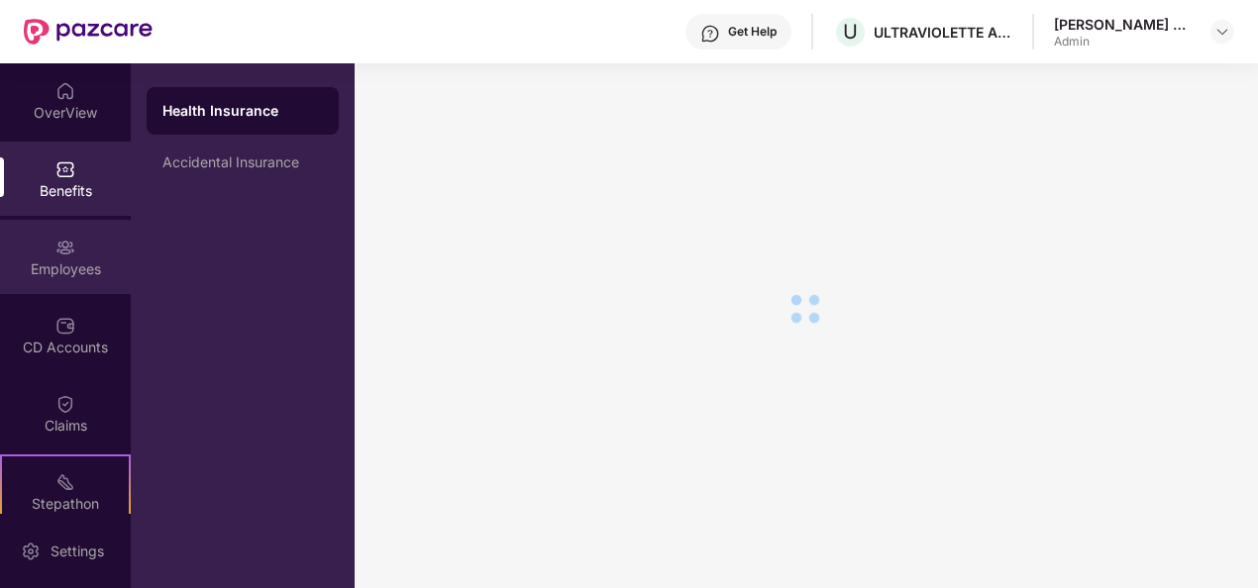
click at [75, 285] on div "Employees" at bounding box center [65, 257] width 131 height 74
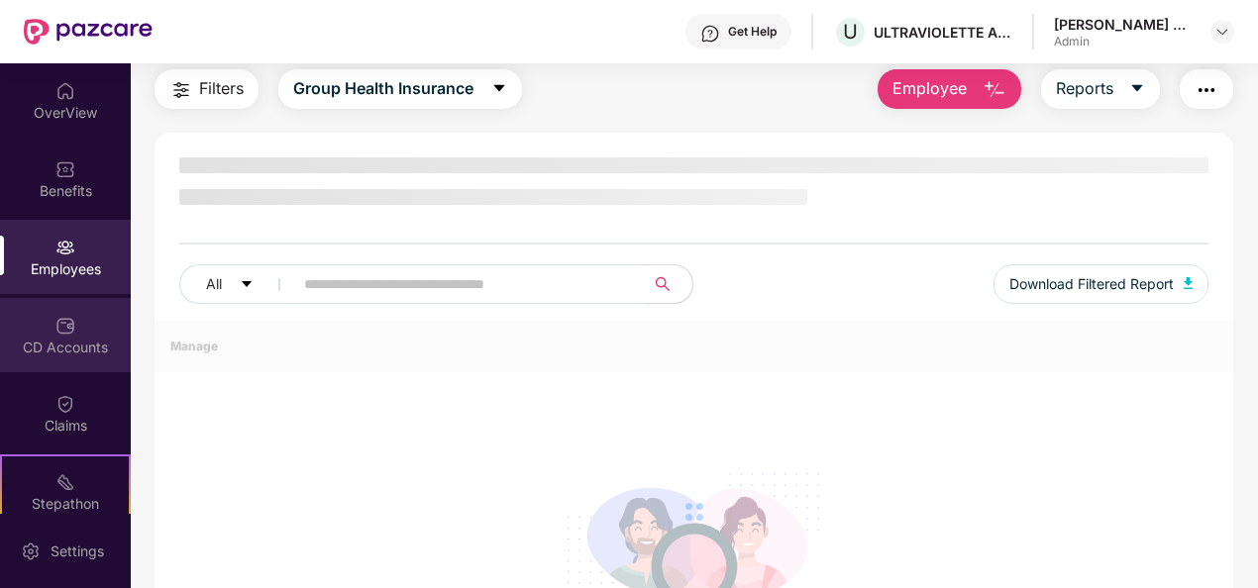
click at [74, 334] on div "CD Accounts" at bounding box center [65, 335] width 131 height 74
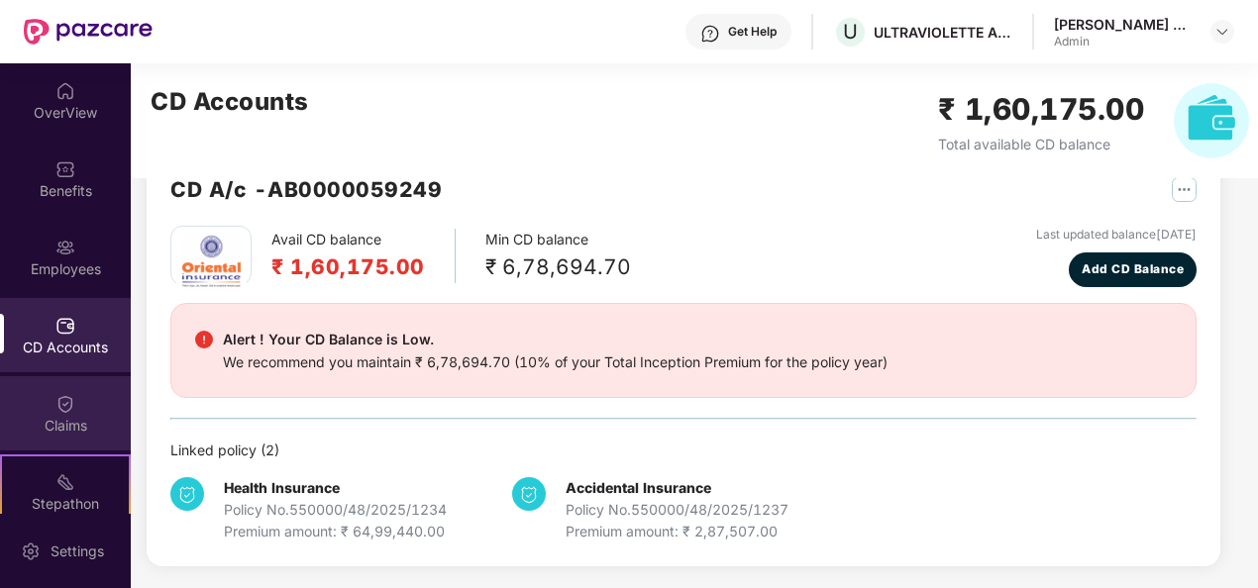
click at [75, 437] on div "Claims" at bounding box center [65, 413] width 131 height 74
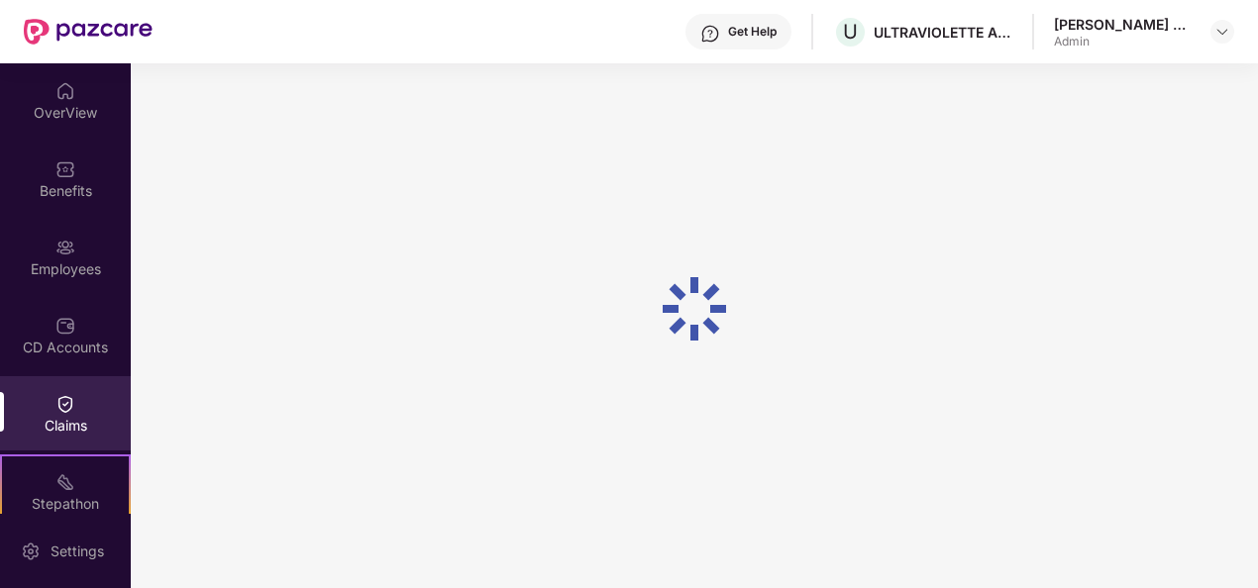
scroll to position [63, 0]
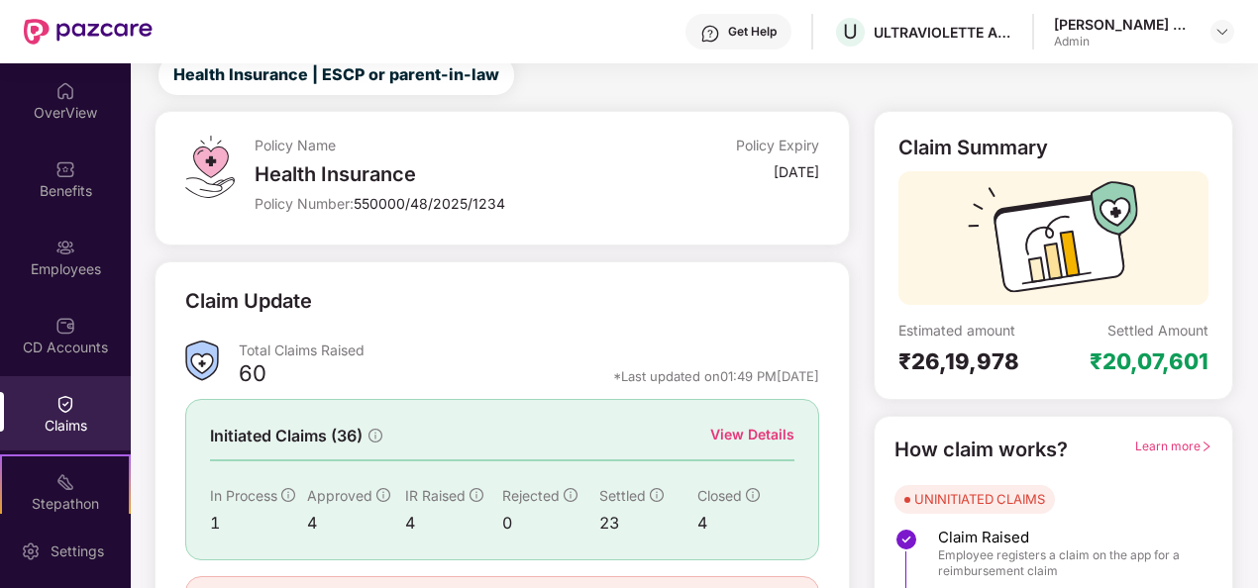
drag, startPoint x: 1252, startPoint y: 194, endPoint x: 1243, endPoint y: 289, distance: 95.5
click at [1243, 289] on div "Policy Name Health Insurance Policy Number: 550000/48/2025/1234 Policy Expiry […" at bounding box center [694, 411] width 1150 height 601
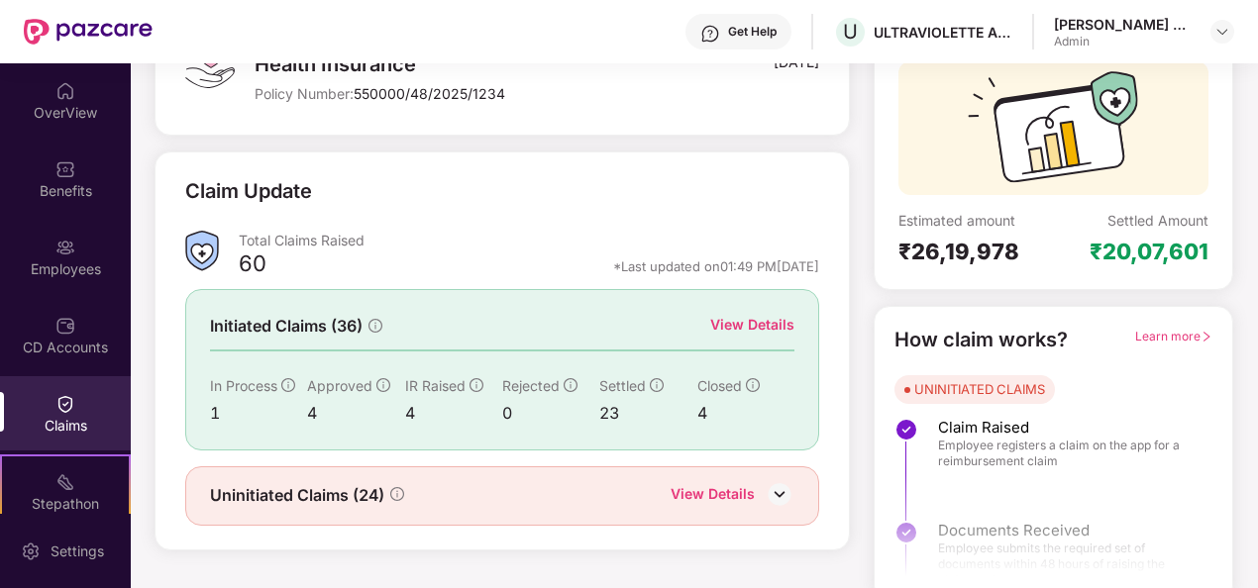
scroll to position [186, 0]
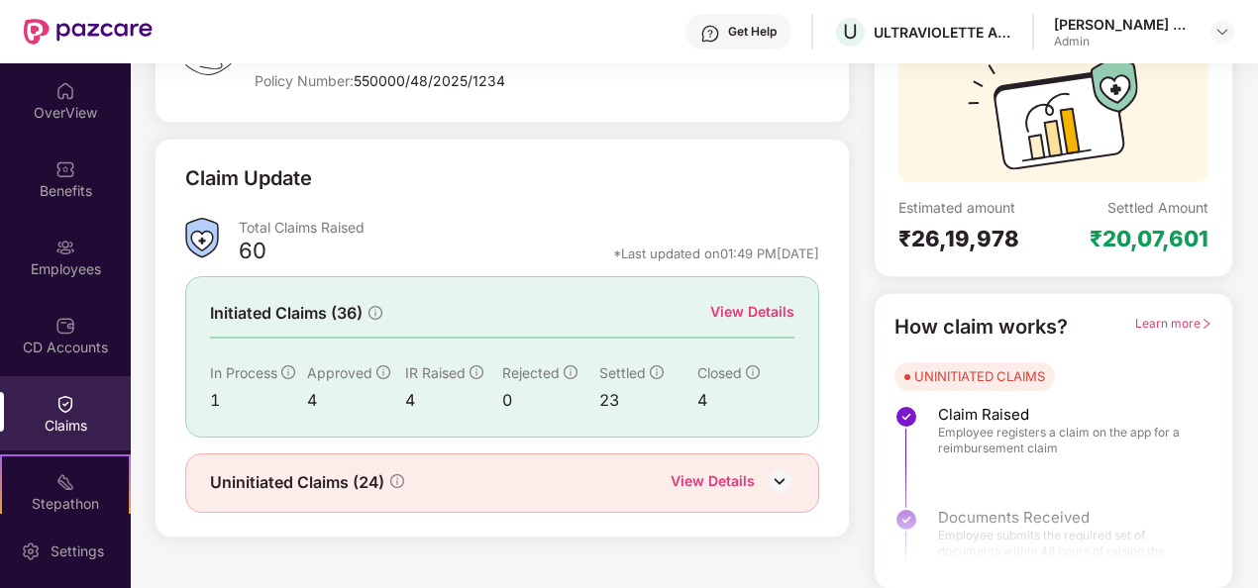
click at [762, 301] on div "View Details" at bounding box center [752, 312] width 84 height 22
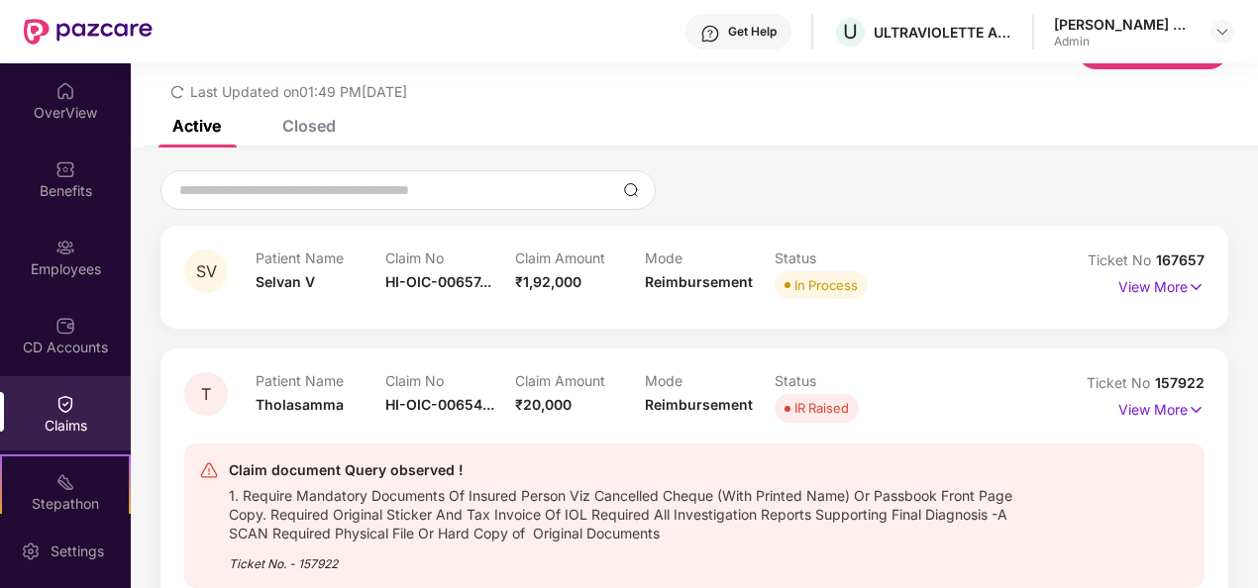
scroll to position [186, 0]
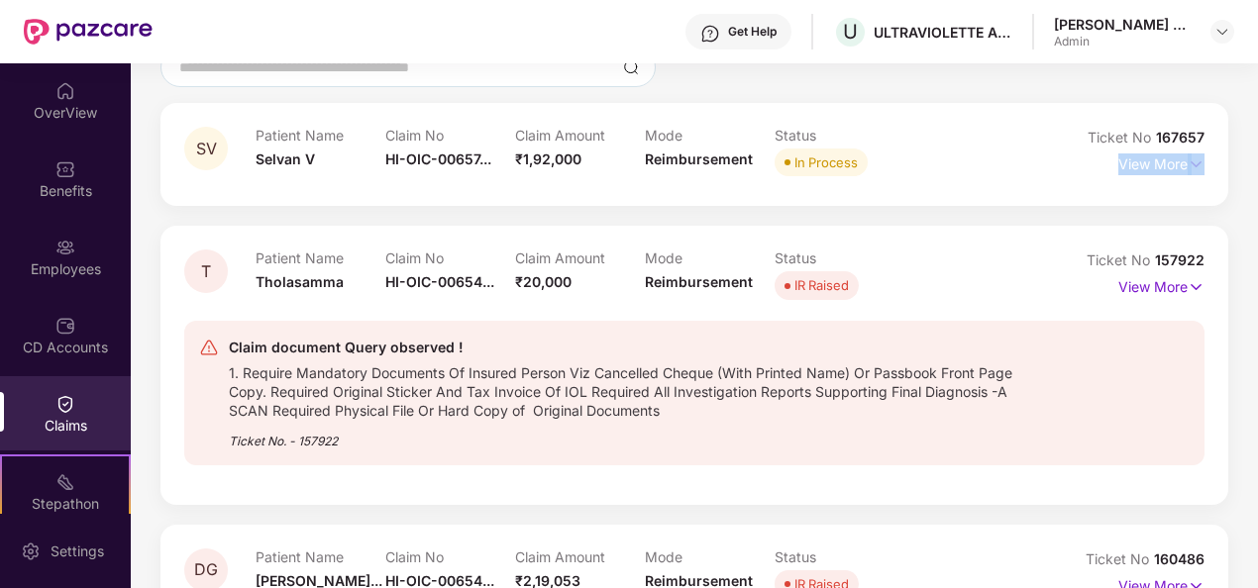
drag, startPoint x: 1255, startPoint y: 202, endPoint x: 1259, endPoint y: 109, distance: 93.2
click at [1257, 109] on html "Get Help U ULTRAVIOLETTE AUTOMOTIVE PRIVATE LIMITED [PERSON_NAME] E A Admin Ove…" at bounding box center [629, 294] width 1258 height 588
click at [993, 204] on div "SV Patient Name [PERSON_NAME] V Claim No HI-OIC-00657... Claim Amount ₹1,92,000…" at bounding box center [694, 154] width 1068 height 103
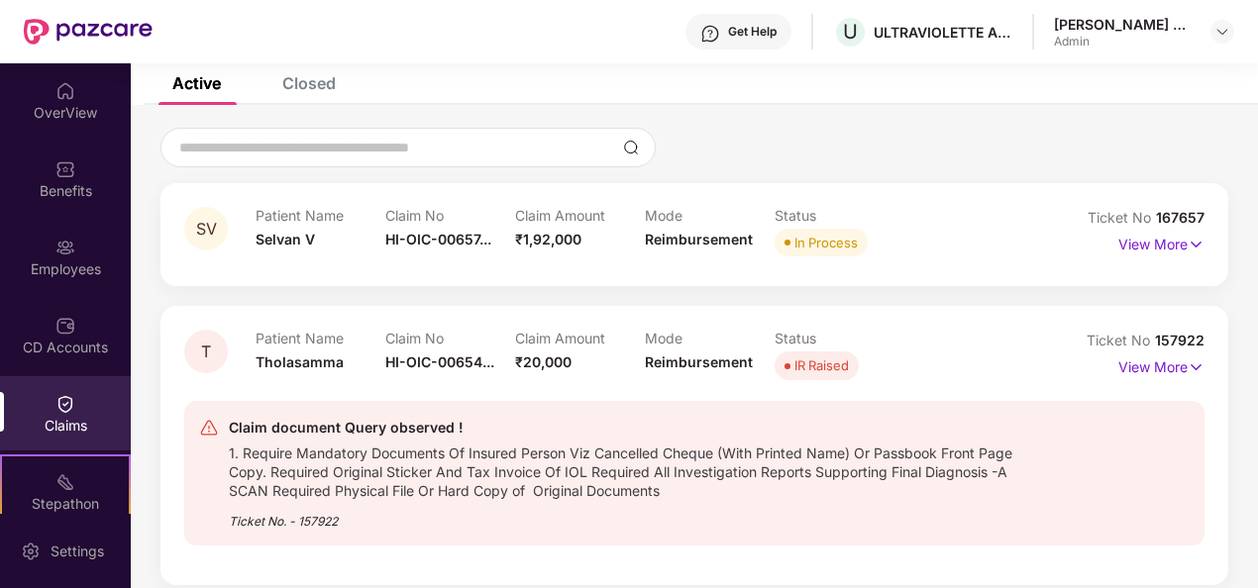
scroll to position [0, 0]
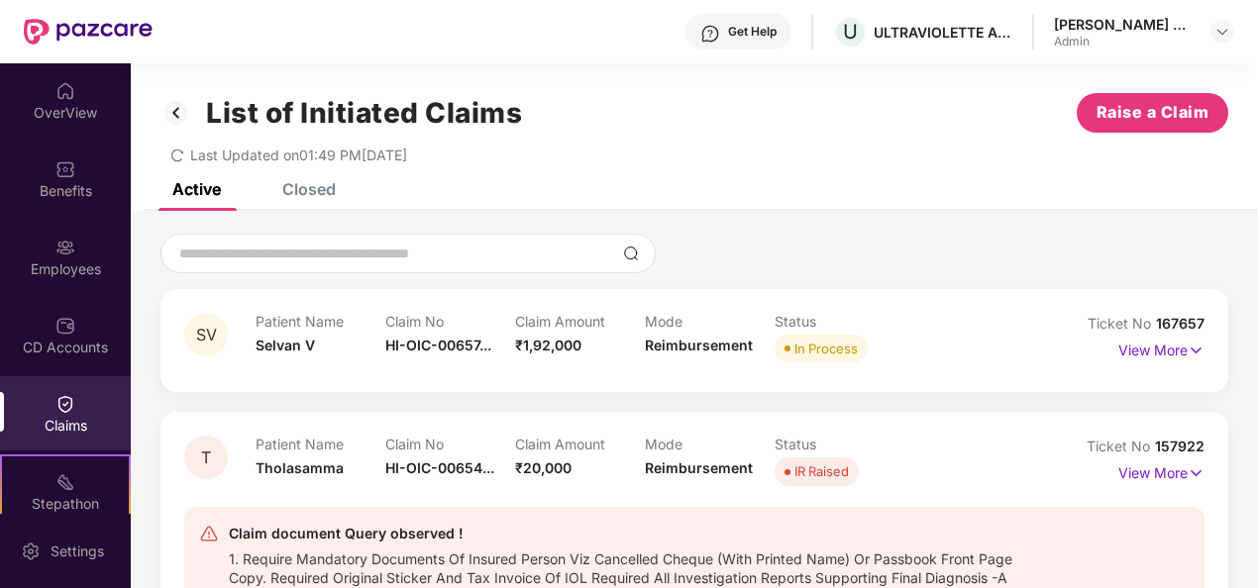
click at [311, 170] on div "List of Initiated Claims Raise a Claim Last Updated on 01:49 PM[DATE]" at bounding box center [694, 123] width 1127 height 120
click at [309, 182] on div "List of Initiated Claims Raise a Claim Last Updated on 01:49 PM[DATE]" at bounding box center [694, 123] width 1127 height 120
click at [308, 191] on div "Closed" at bounding box center [308, 189] width 53 height 20
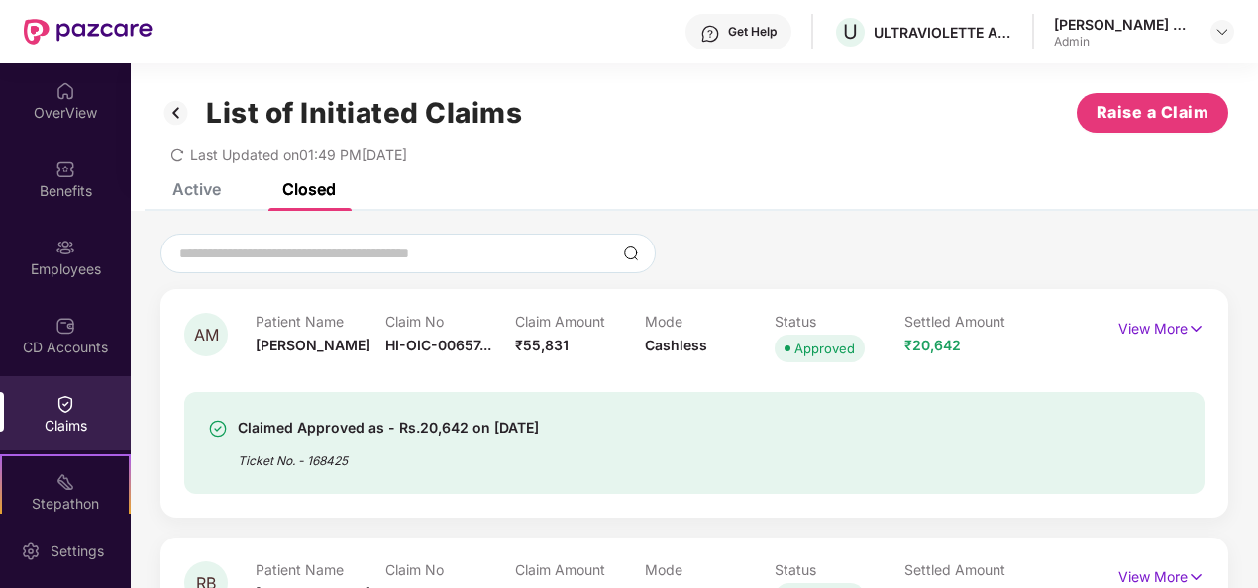
click at [308, 191] on div "Closed" at bounding box center [308, 189] width 53 height 20
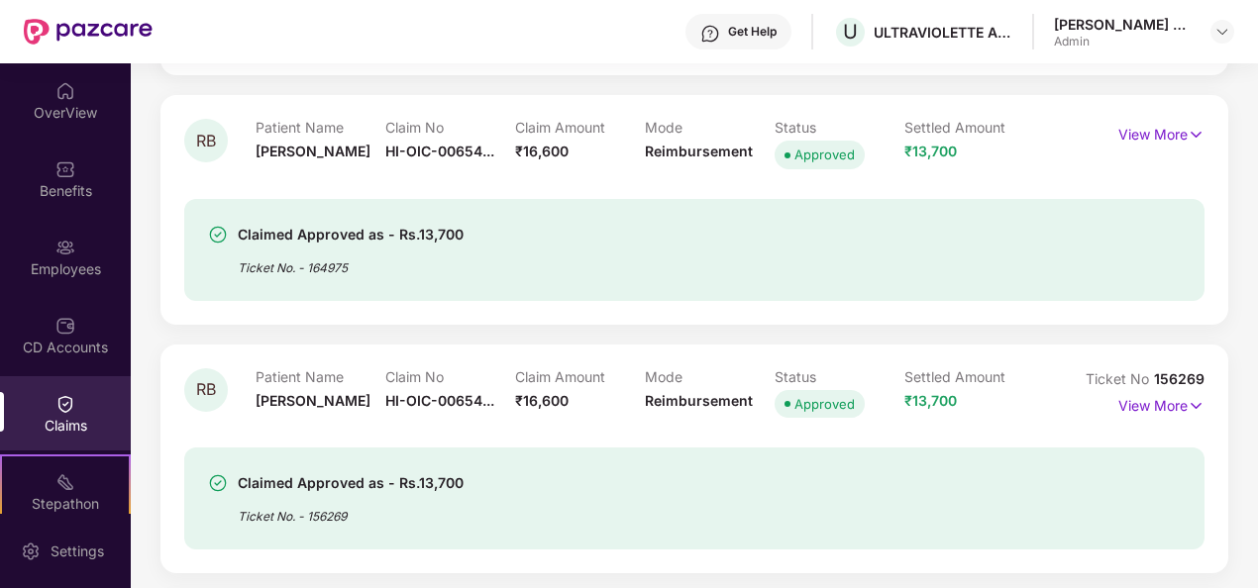
scroll to position [390, 0]
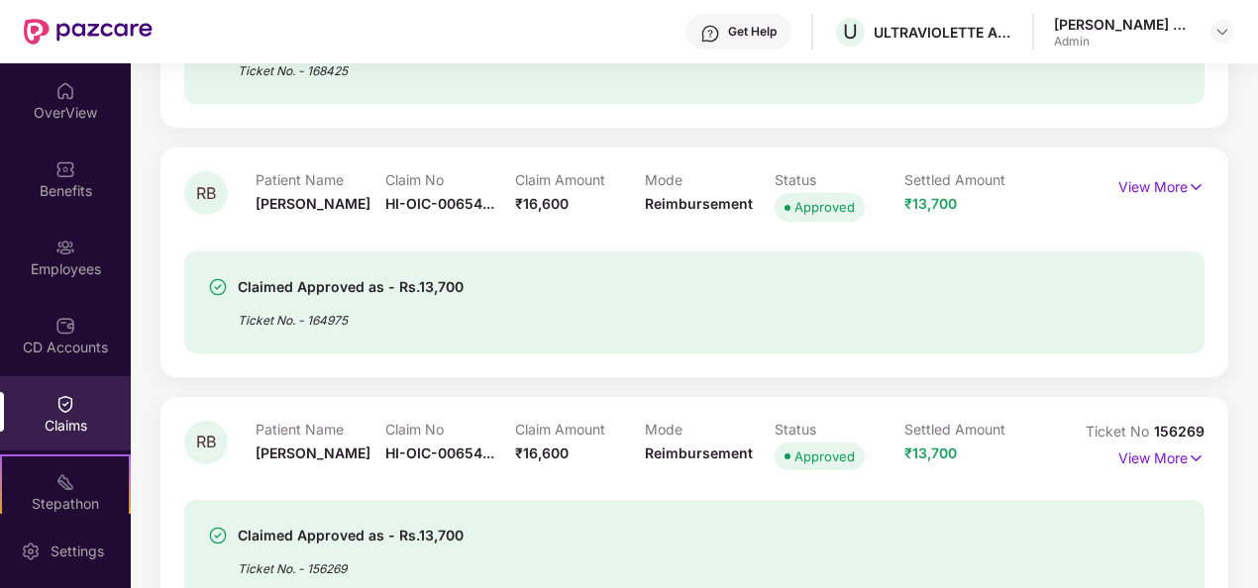
click at [1001, 101] on div "Claimed Approved as - Rs.20,642 on [DATE] Ticket No. - 168425" at bounding box center [694, 53] width 1020 height 102
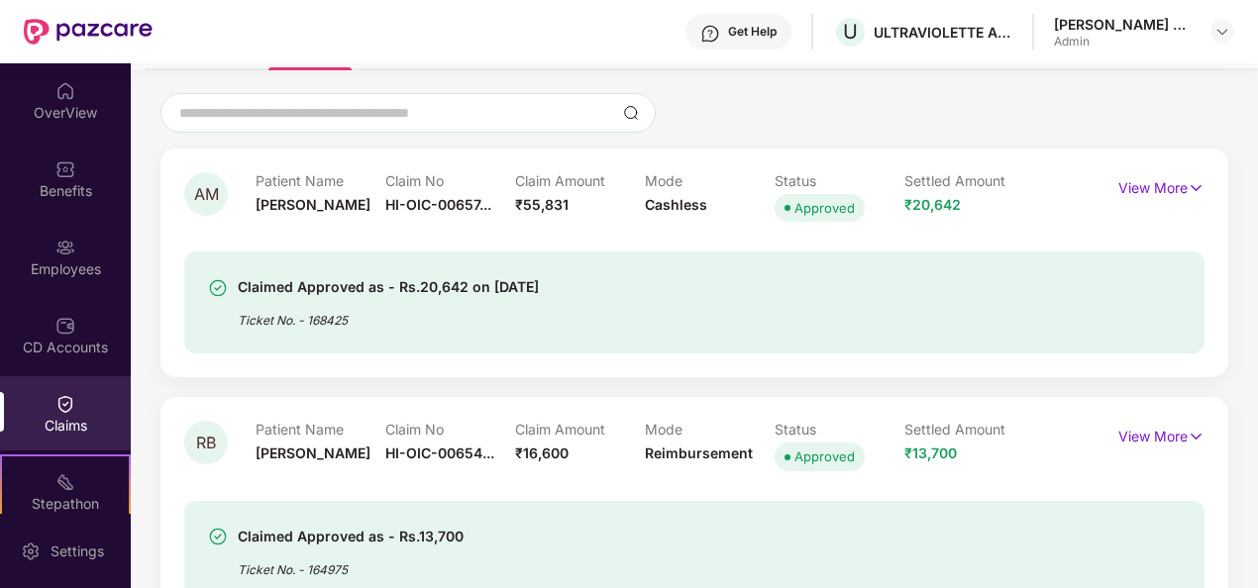
scroll to position [0, 0]
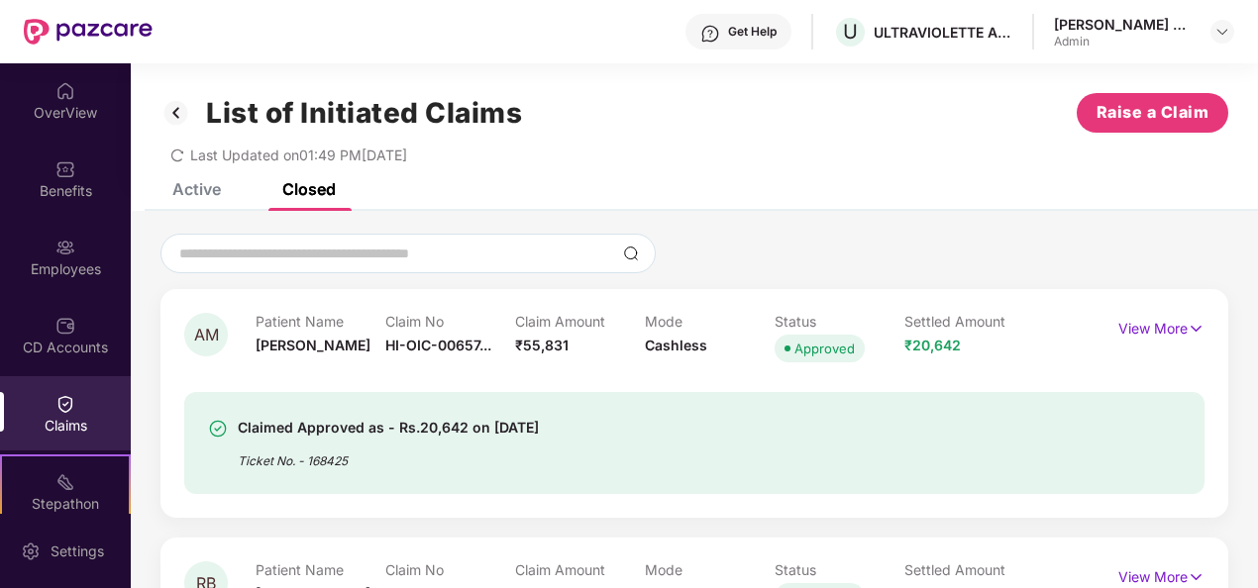
click at [220, 164] on div "List of Initiated Claims Raise a Claim Last Updated on 01:49 PM[DATE]" at bounding box center [694, 123] width 1127 height 120
click at [202, 191] on div "Active" at bounding box center [196, 189] width 49 height 20
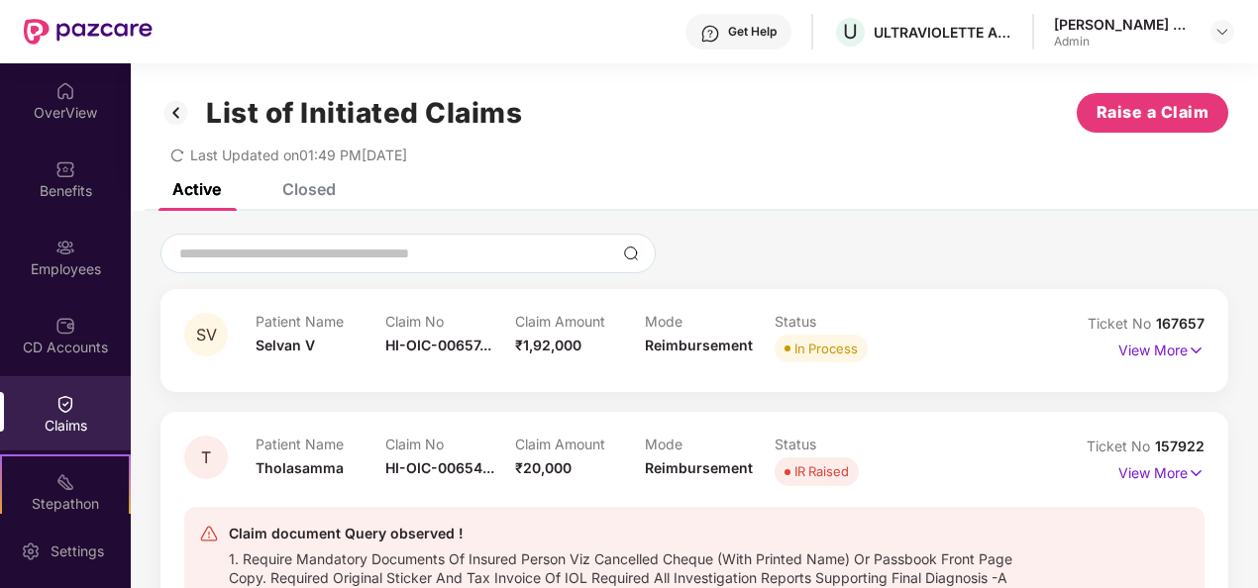
click at [182, 107] on img at bounding box center [176, 113] width 32 height 34
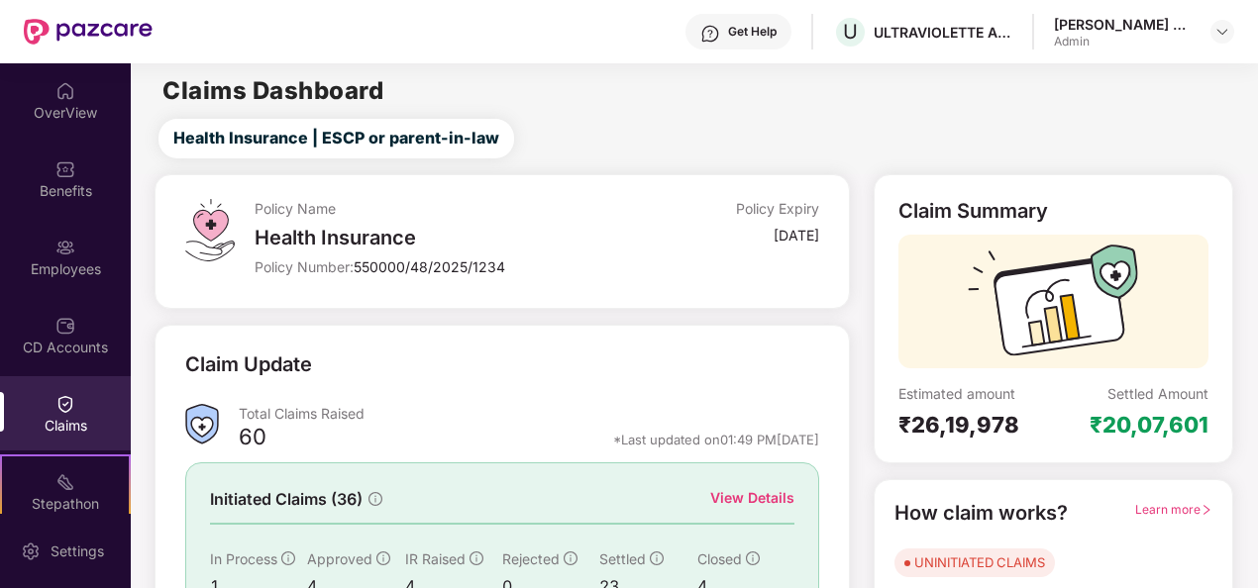
click at [456, 551] on span "IR Raised" at bounding box center [435, 559] width 60 height 17
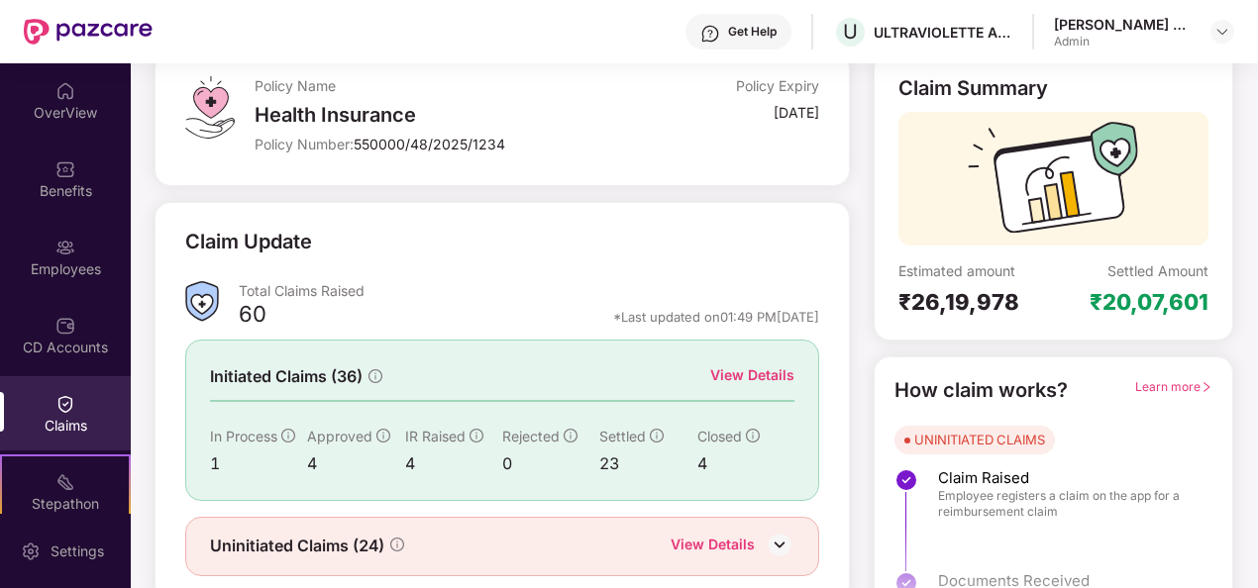
scroll to position [186, 0]
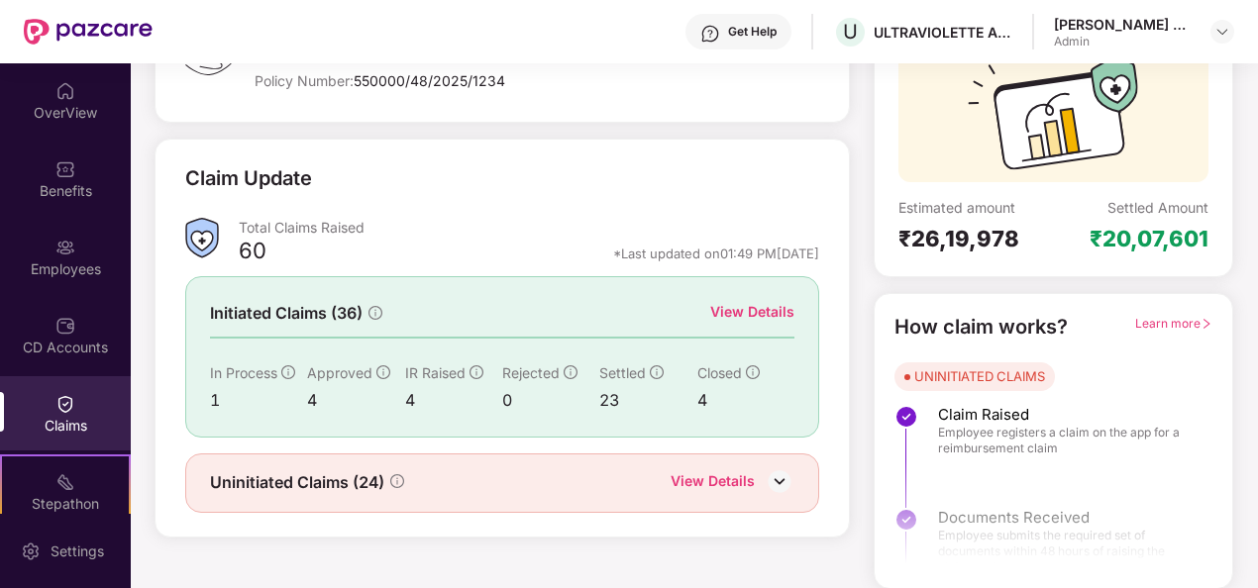
click at [747, 299] on div "Initiated Claims (36) View Details In Process 1 Approved 4 IR Raised 4 Rejected…" at bounding box center [502, 356] width 634 height 160
click at [749, 305] on div "View Details" at bounding box center [752, 312] width 84 height 22
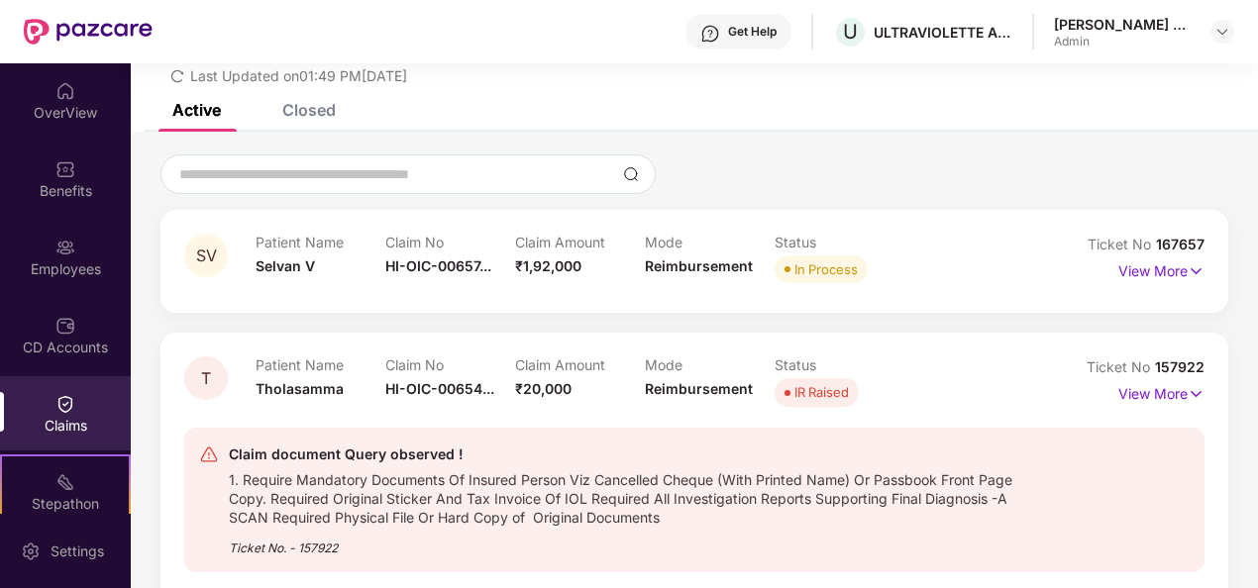
scroll to position [119, 0]
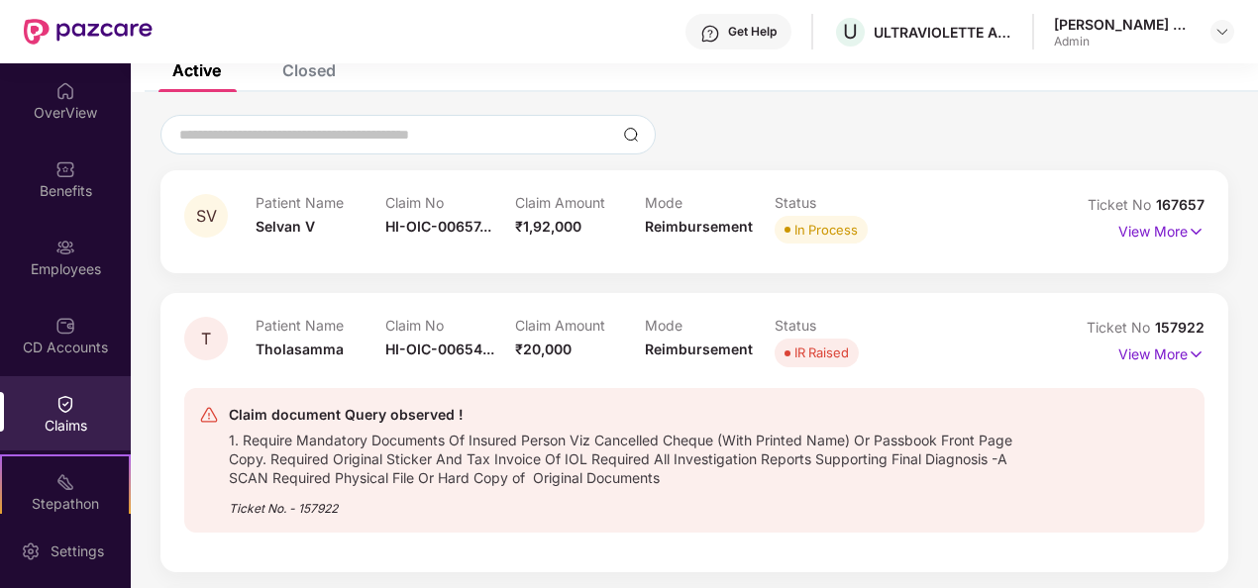
click at [315, 65] on div "Closed" at bounding box center [308, 70] width 53 height 20
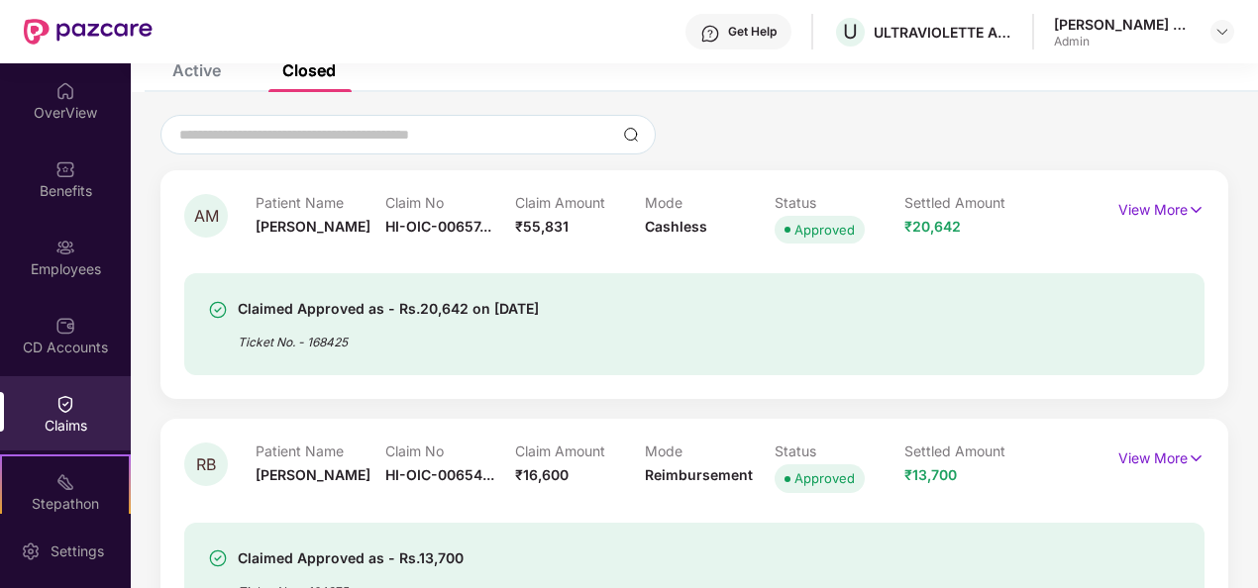
click at [199, 83] on div "Active" at bounding box center [182, 71] width 78 height 44
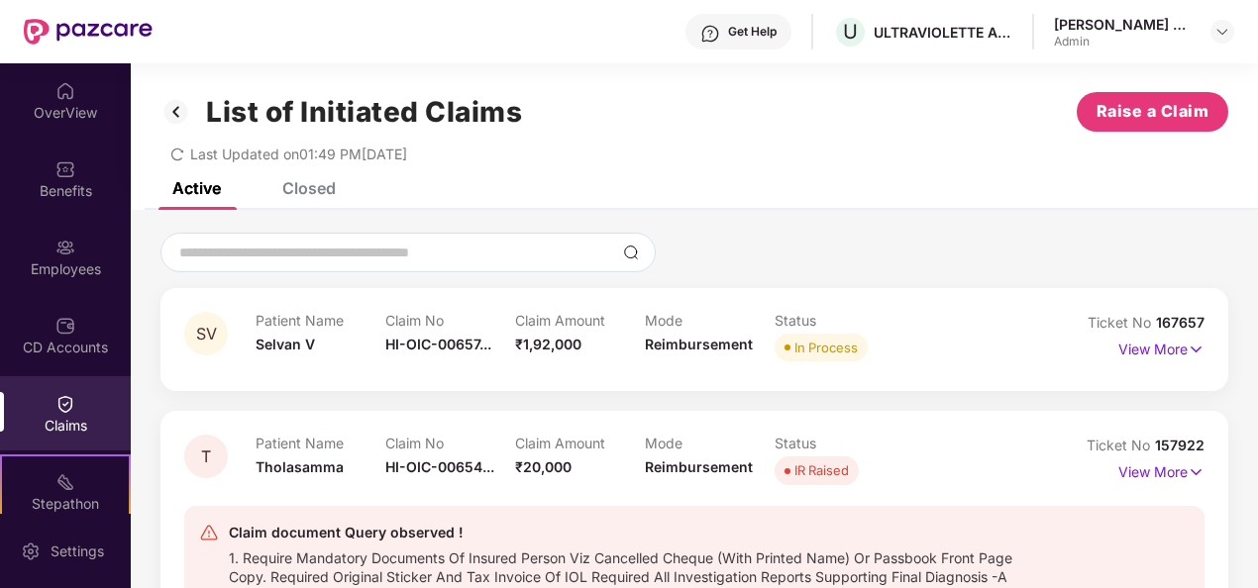
scroll to position [0, 0]
click at [1194, 356] on img at bounding box center [1195, 351] width 17 height 22
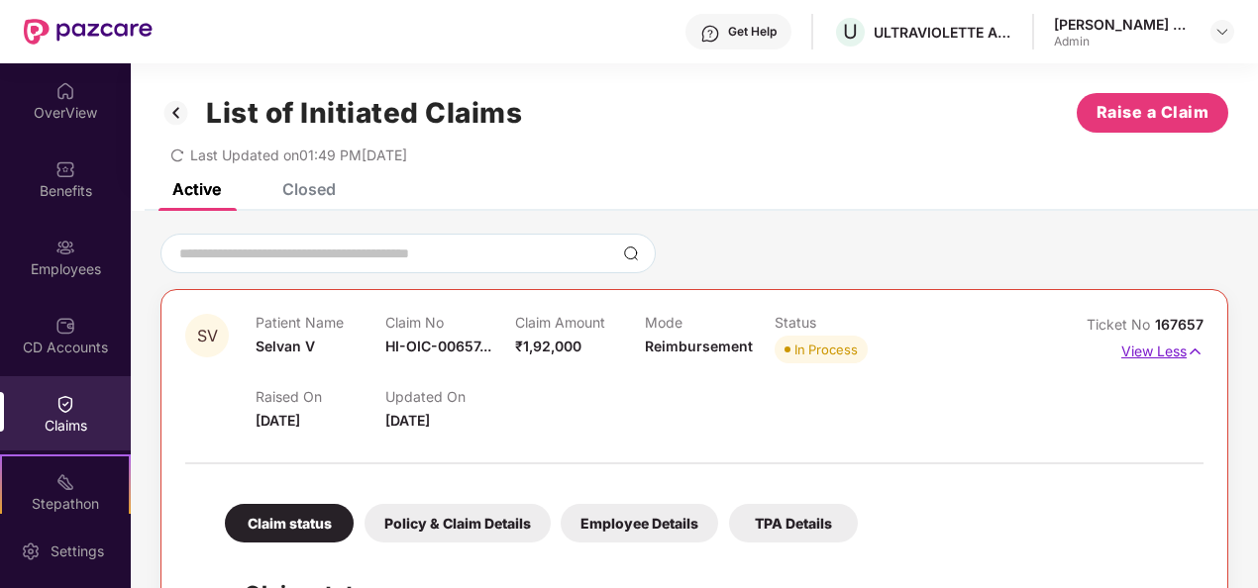
click at [1194, 356] on img at bounding box center [1194, 352] width 17 height 22
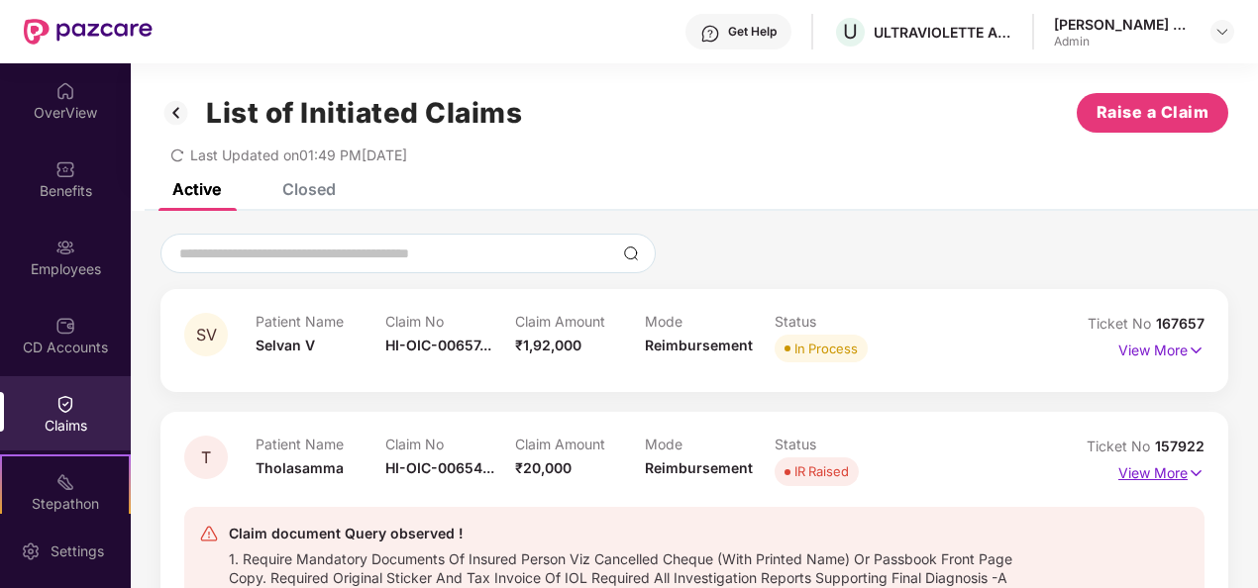
click at [1195, 477] on img at bounding box center [1195, 473] width 17 height 22
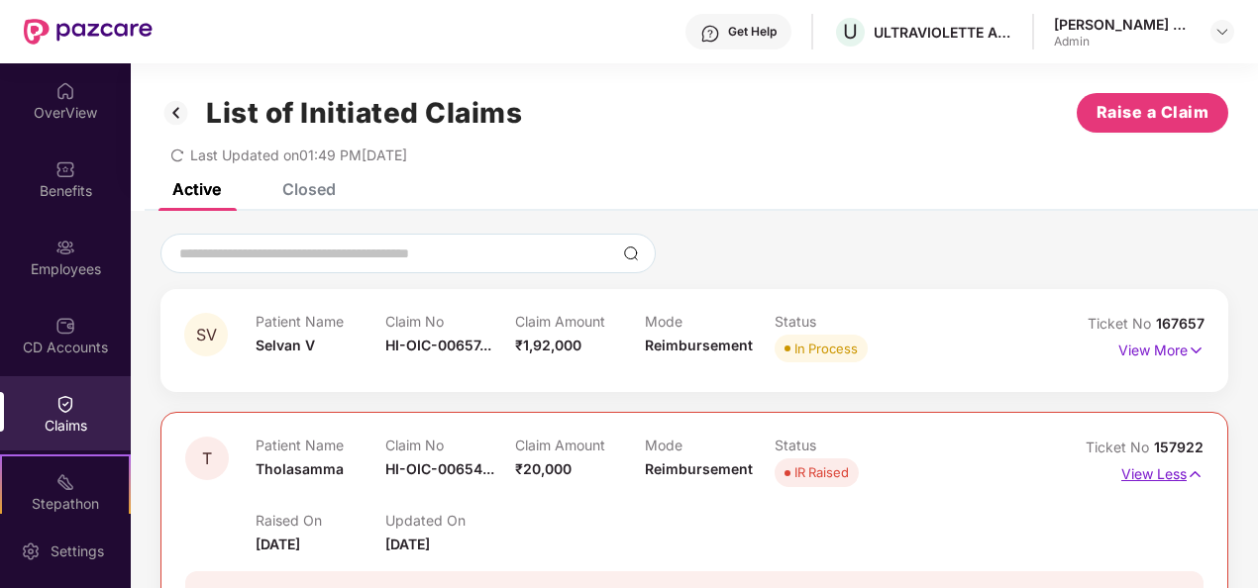
click at [1195, 477] on img at bounding box center [1194, 474] width 17 height 22
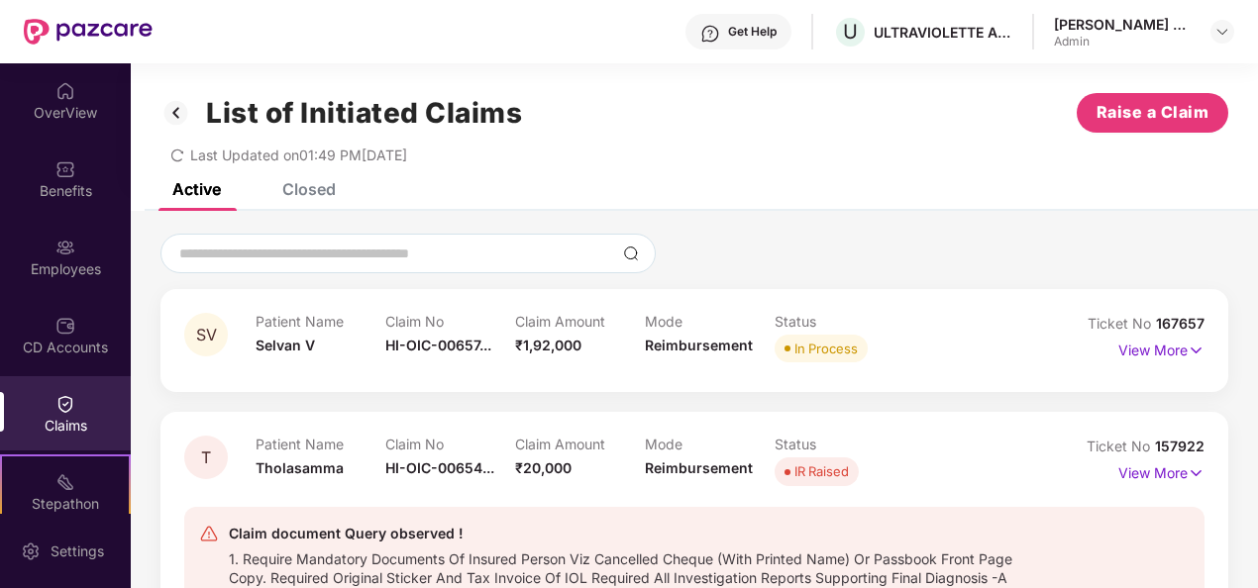
click at [58, 428] on div "Claims" at bounding box center [65, 426] width 131 height 20
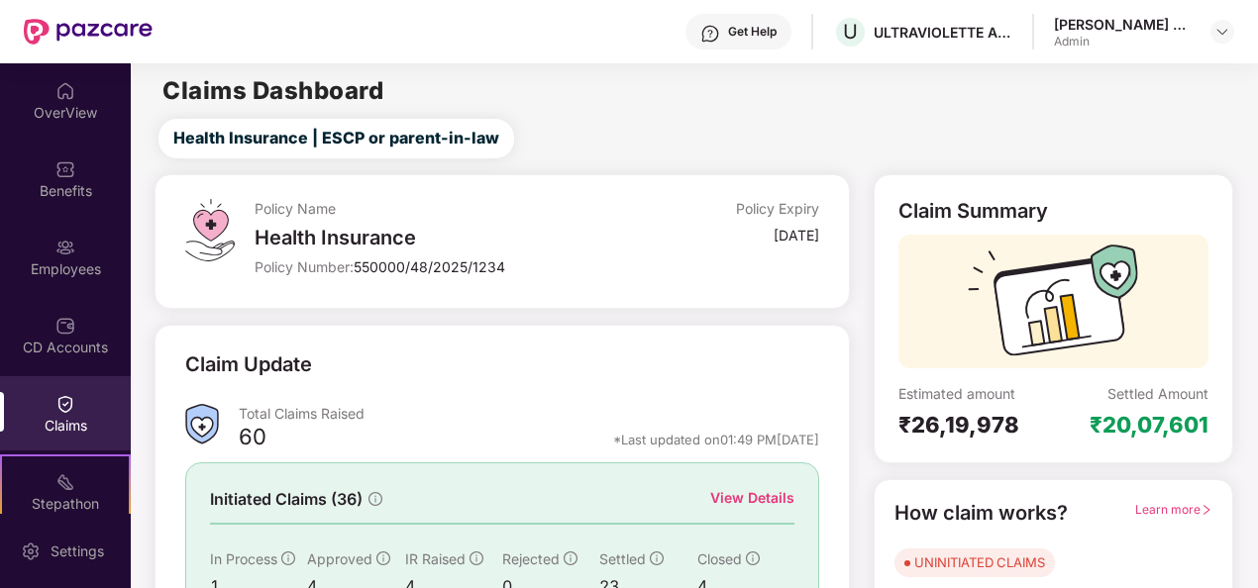
click at [796, 411] on div "Total Claims Raised" at bounding box center [529, 413] width 580 height 19
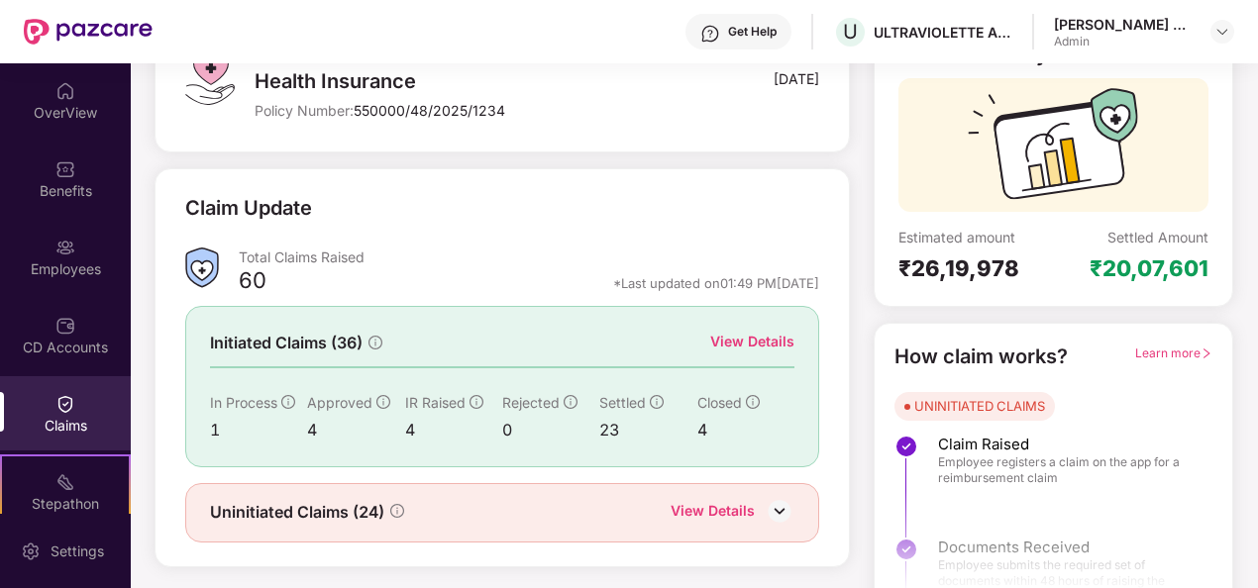
scroll to position [158, 0]
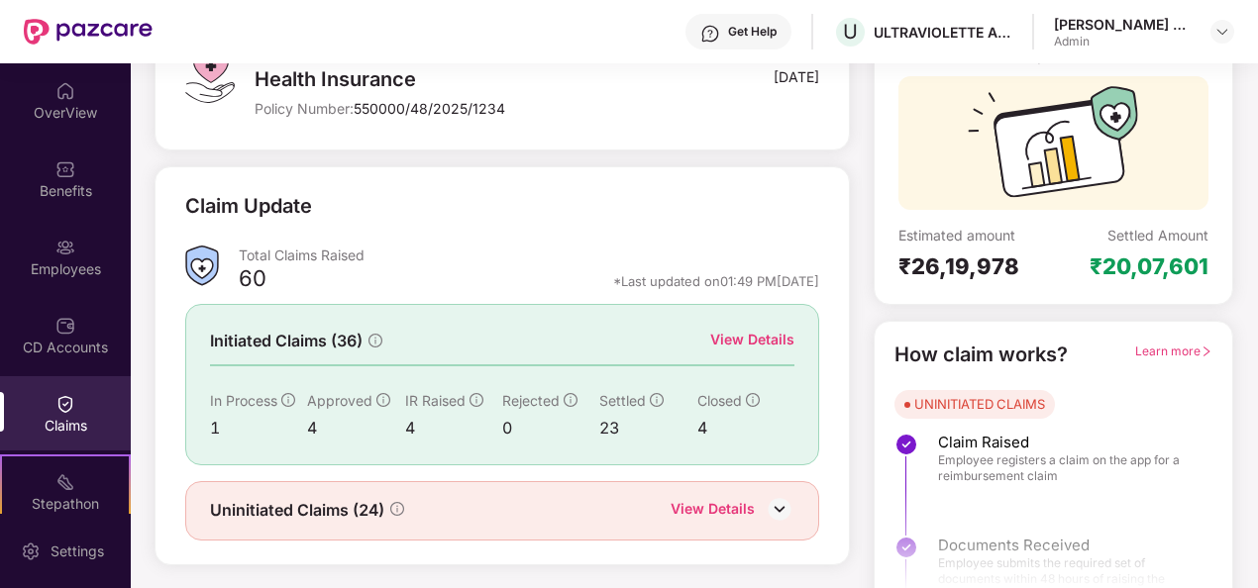
click at [763, 341] on div "View Details" at bounding box center [752, 340] width 84 height 22
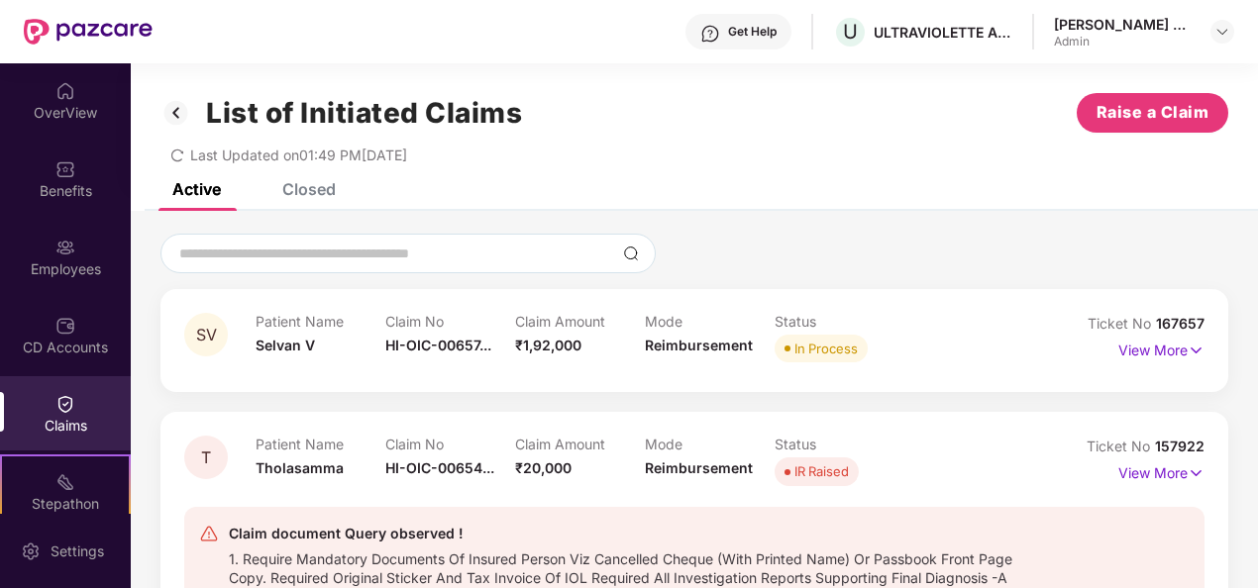
click at [325, 267] on div at bounding box center [407, 254] width 495 height 40
click at [319, 257] on input at bounding box center [396, 254] width 438 height 21
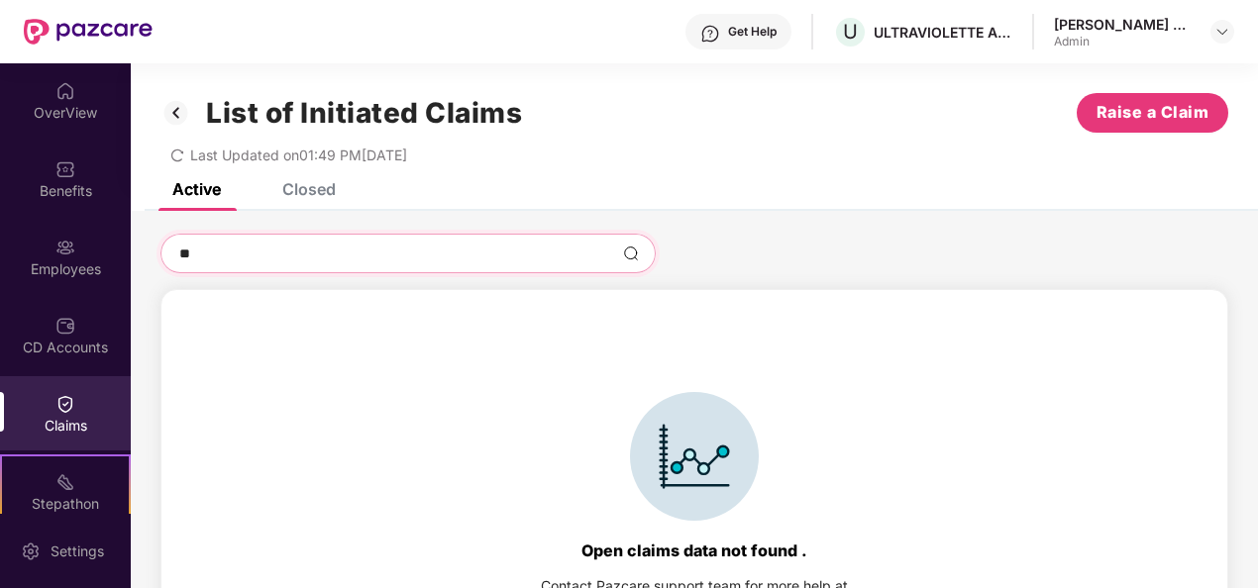
type input "*"
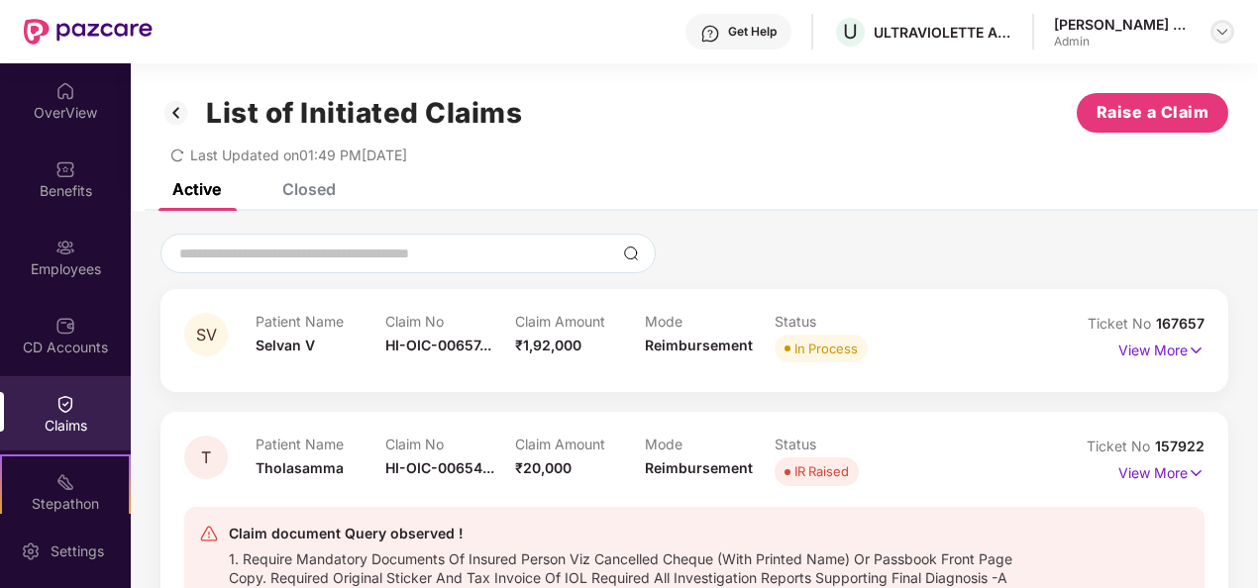
click at [1228, 37] on img at bounding box center [1222, 32] width 16 height 16
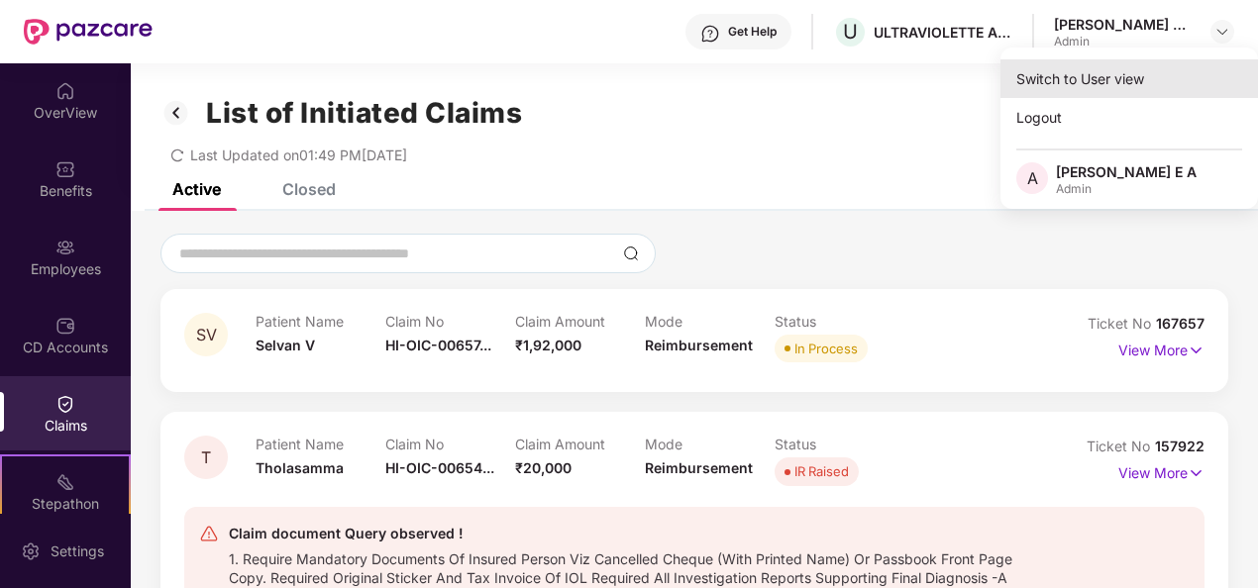
click at [1137, 81] on div "Switch to User view" at bounding box center [1128, 78] width 257 height 39
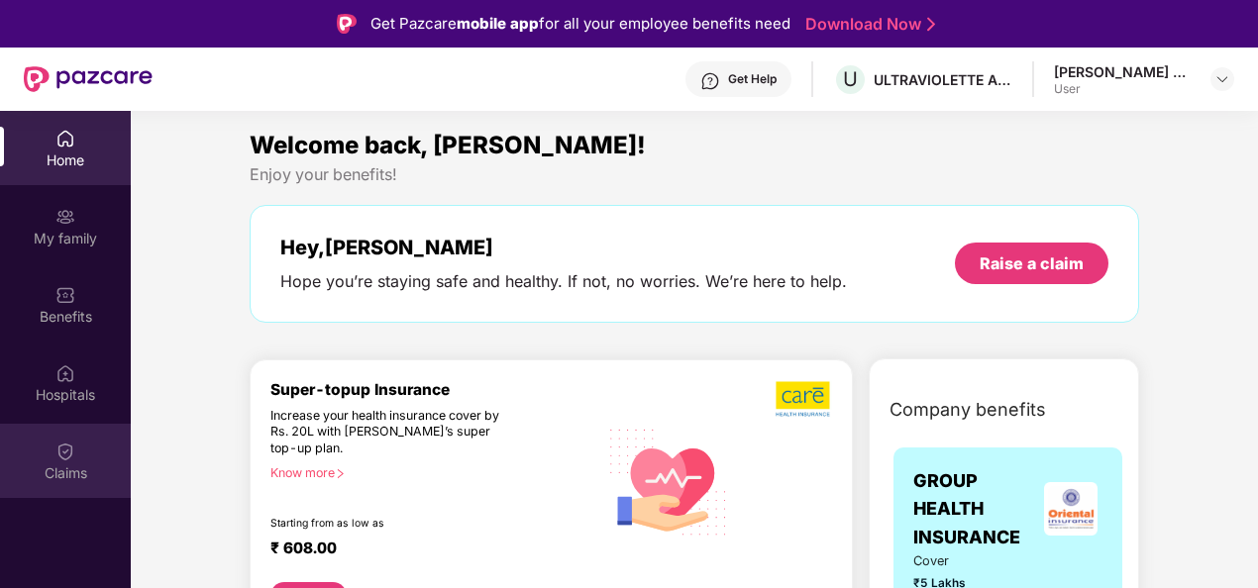
click at [63, 428] on div "Claims" at bounding box center [65, 461] width 131 height 74
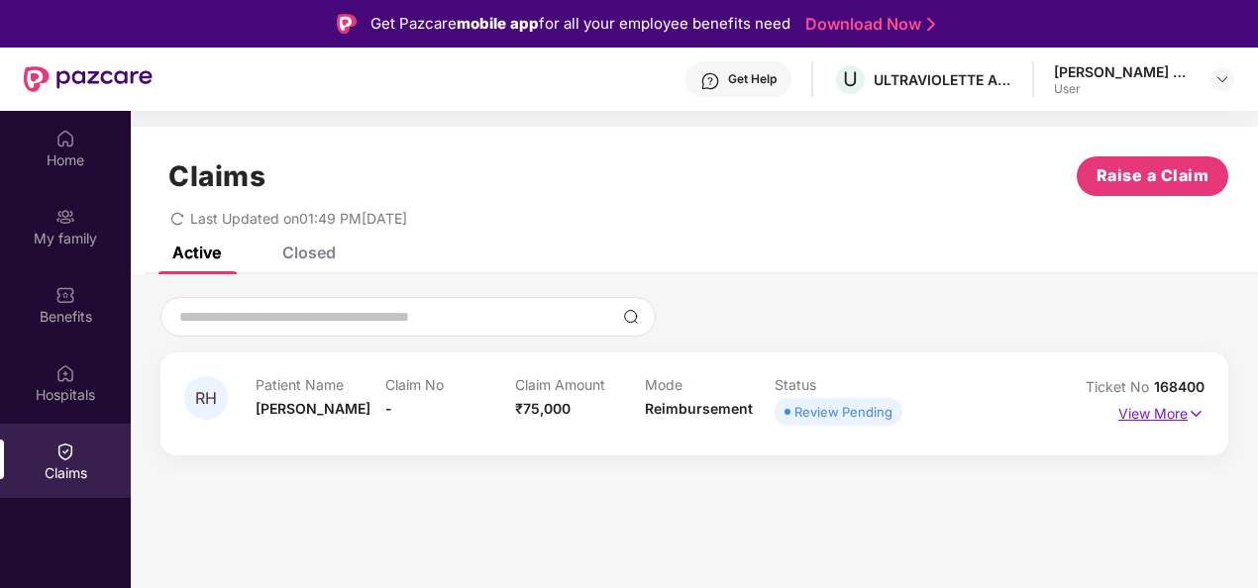
click at [1194, 420] on img at bounding box center [1195, 414] width 17 height 22
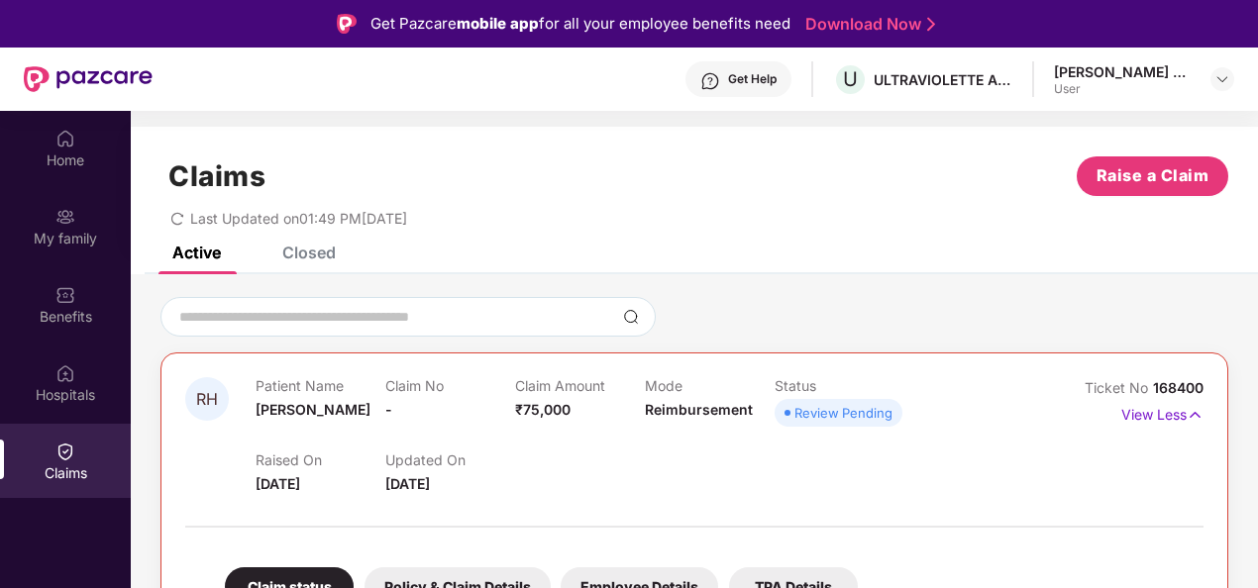
scroll to position [111, 0]
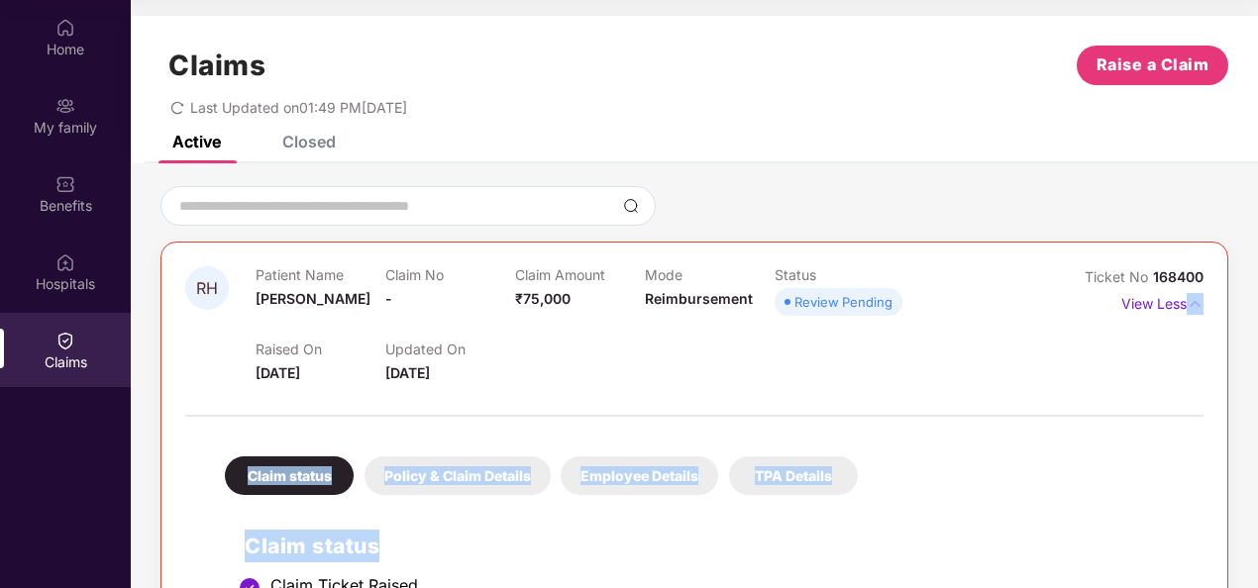
drag, startPoint x: 1252, startPoint y: 380, endPoint x: 1240, endPoint y: 515, distance: 135.2
click at [1240, 515] on div "RH Patient Name [PERSON_NAME] Claim No - Claim Amount ₹75,000 Mode Reimbursemen…" at bounding box center [694, 511] width 1127 height 651
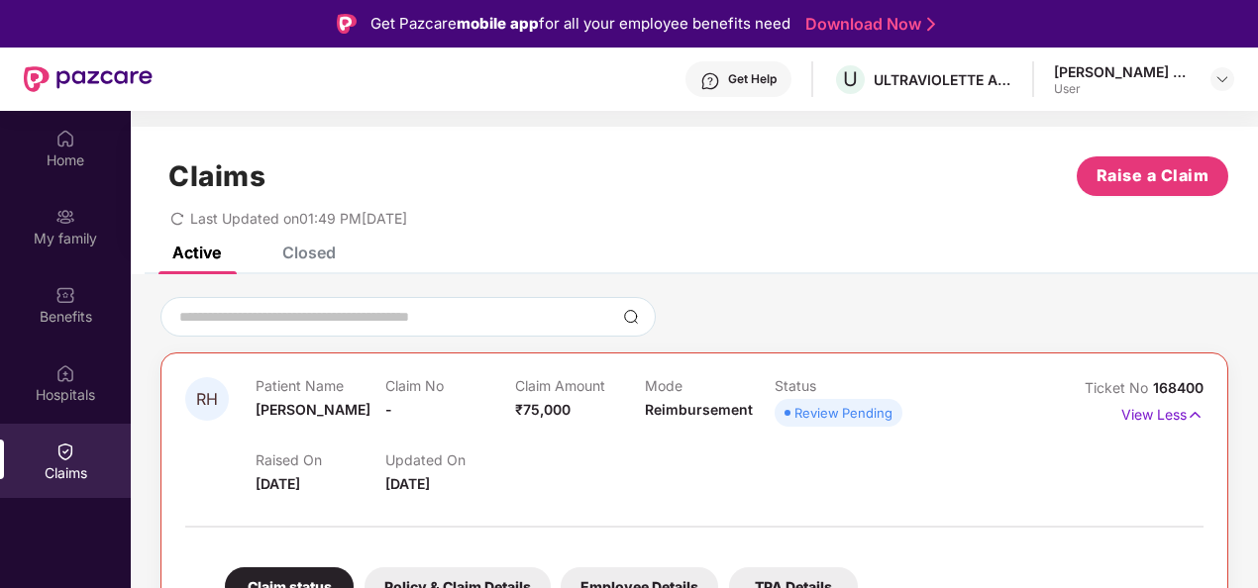
click at [1188, 88] on div "User" at bounding box center [1123, 89] width 139 height 16
click at [1218, 77] on img at bounding box center [1222, 79] width 16 height 16
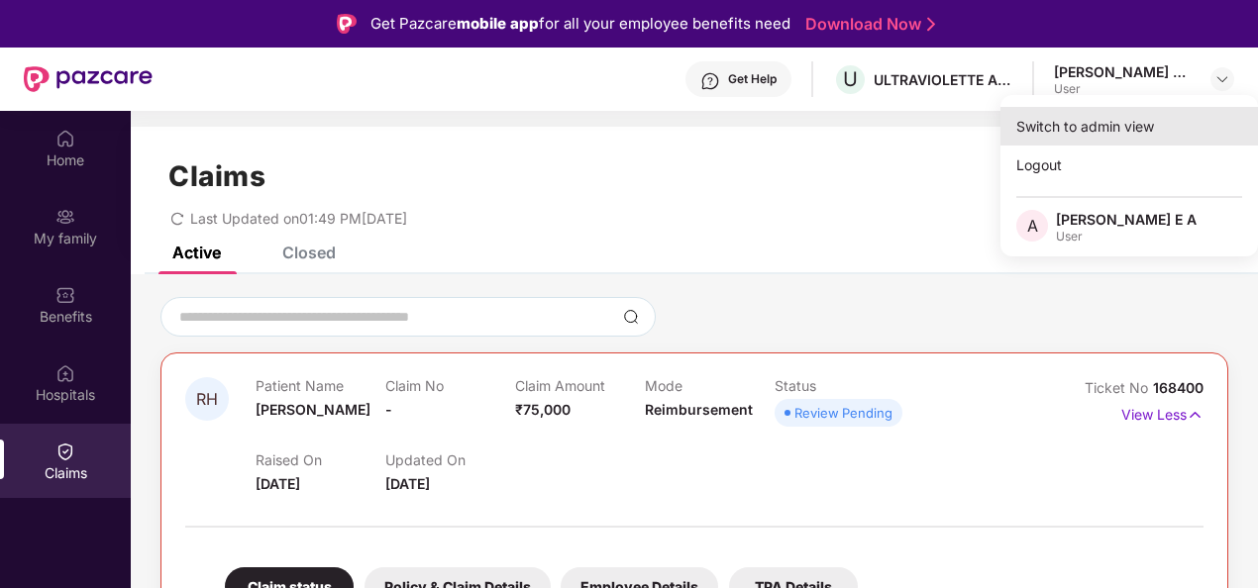
click at [1123, 135] on div "Switch to admin view" at bounding box center [1128, 126] width 257 height 39
